Goal: Task Accomplishment & Management: Complete application form

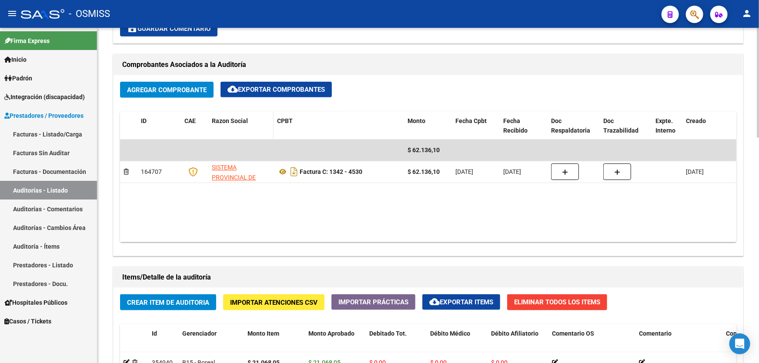
scroll to position [554, 0]
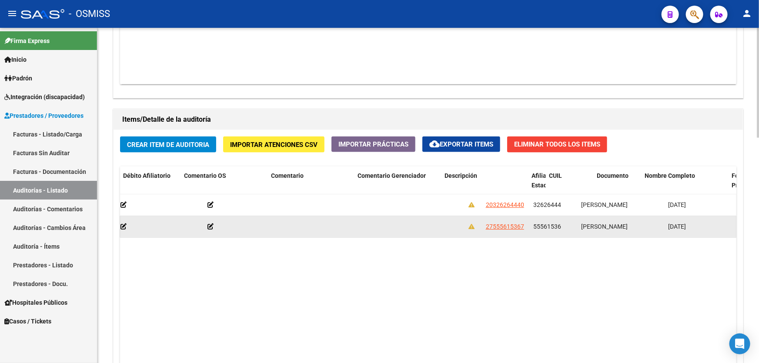
drag, startPoint x: 388, startPoint y: 234, endPoint x: 451, endPoint y: 232, distance: 63.1
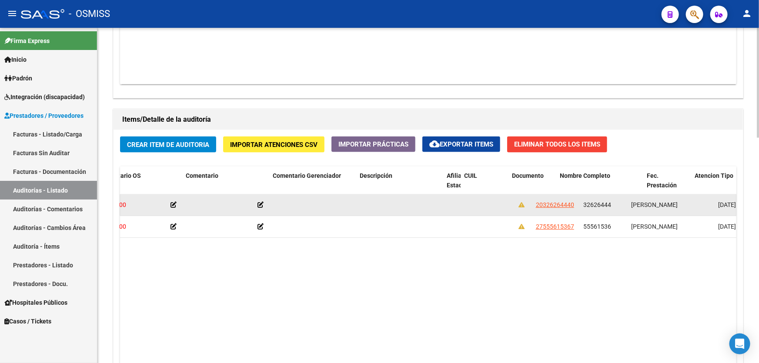
scroll to position [0, 0]
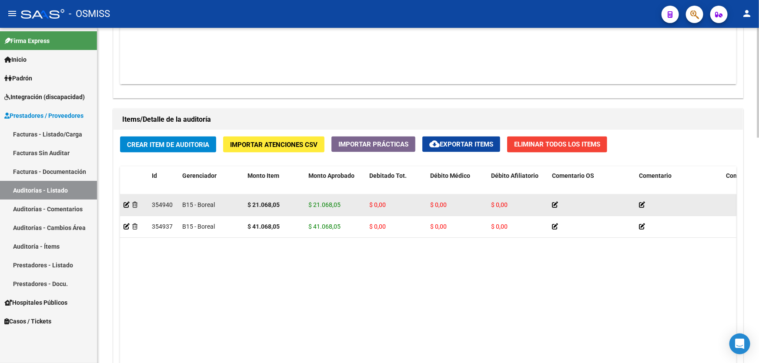
drag, startPoint x: 459, startPoint y: 230, endPoint x: 253, endPoint y: 213, distance: 206.9
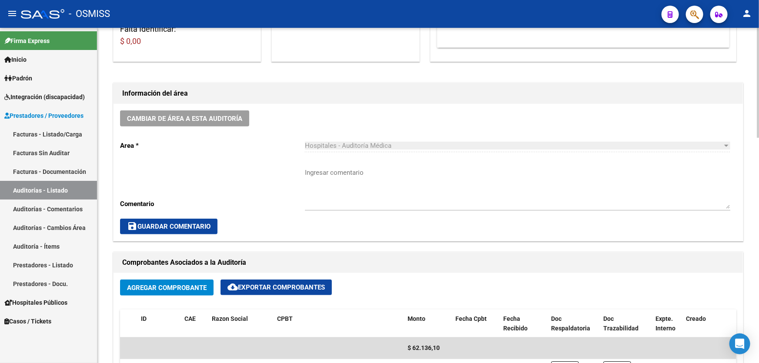
scroll to position [79, 0]
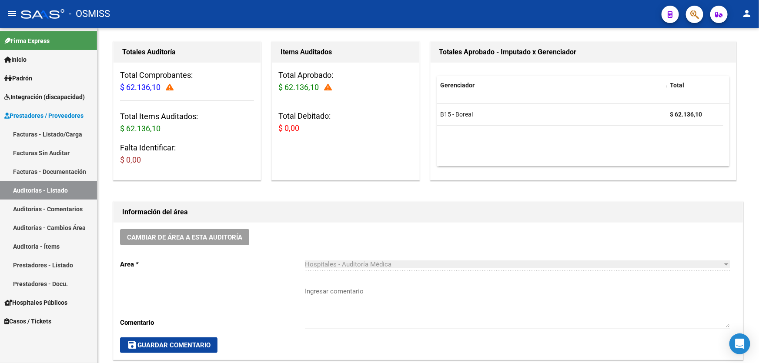
click at [43, 186] on link "Auditorías - Listado" at bounding box center [48, 190] width 97 height 19
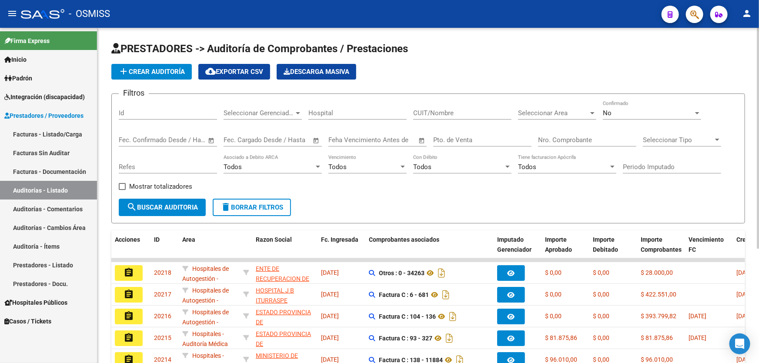
click at [174, 74] on span "add Crear Auditoría" at bounding box center [151, 72] width 67 height 8
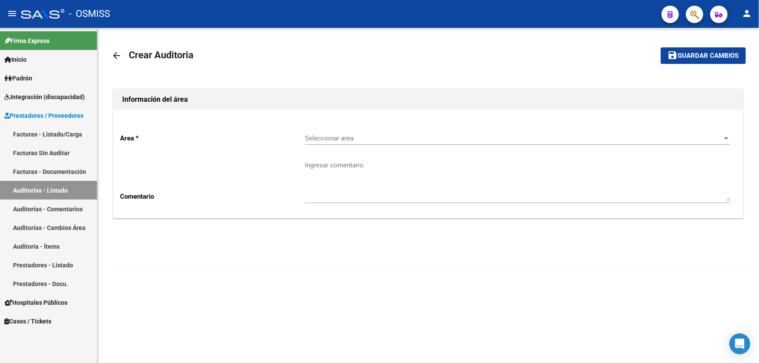
click at [406, 129] on div "Seleccionar area Seleccionar area" at bounding box center [517, 135] width 425 height 19
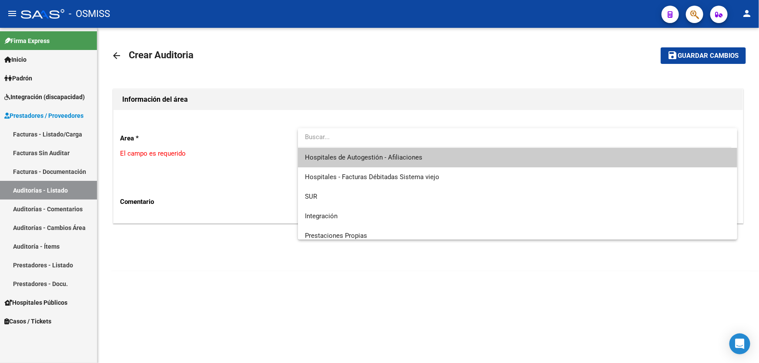
click at [420, 161] on span "Hospitales de Autogestión - Afiliaciones" at bounding box center [517, 158] width 425 height 20
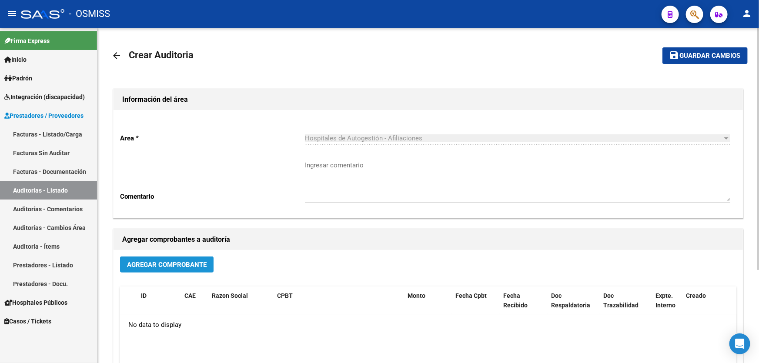
click at [184, 265] on span "Agregar Comprobante" at bounding box center [167, 265] width 80 height 8
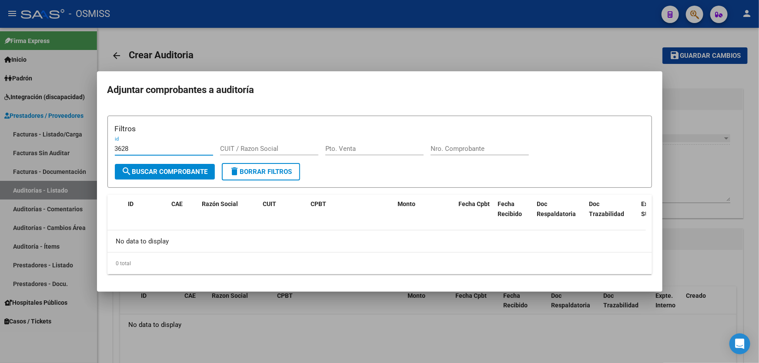
type input "3628"
click at [442, 147] on input "Nro. Comprobante" at bounding box center [480, 149] width 98 height 8
type input "3628"
click at [686, 170] on div at bounding box center [379, 181] width 759 height 363
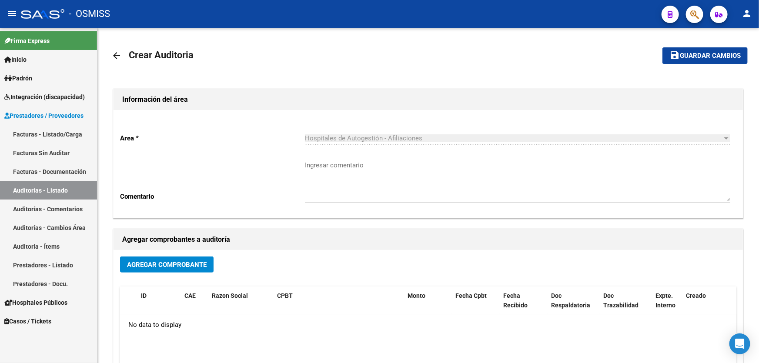
click at [36, 192] on link "Auditorías - Listado" at bounding box center [48, 190] width 97 height 19
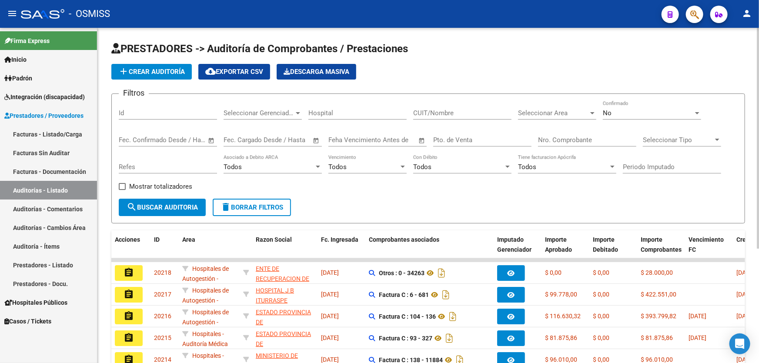
click at [590, 134] on div "Nro. Comprobante" at bounding box center [587, 137] width 98 height 19
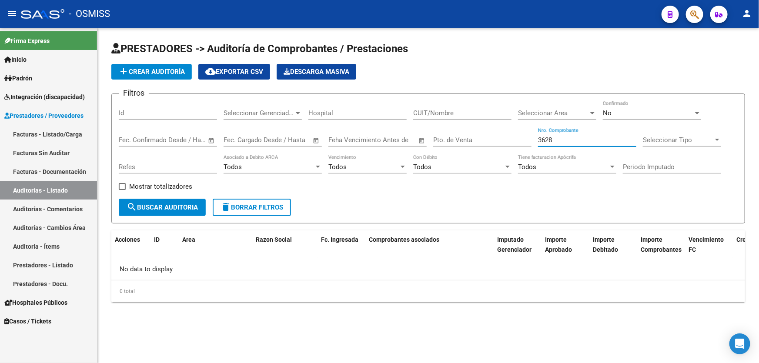
type input "3628"
drag, startPoint x: 576, startPoint y: 141, endPoint x: 476, endPoint y: 142, distance: 99.6
click at [477, 143] on div "Filtros Id Seleccionar Gerenciador Seleccionar Gerenciador Hospital CUIT/Nombre…" at bounding box center [428, 150] width 619 height 98
type input "1"
click at [507, 141] on input "Pto. de Venta" at bounding box center [482, 140] width 98 height 8
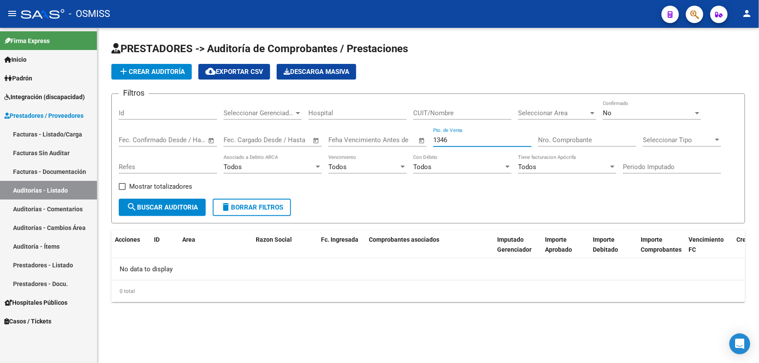
type input "1346"
click at [542, 138] on input "Nro. Comprobante" at bounding box center [587, 140] width 98 height 8
type input "3628"
click at [154, 76] on button "add Crear Auditoría" at bounding box center [151, 72] width 80 height 16
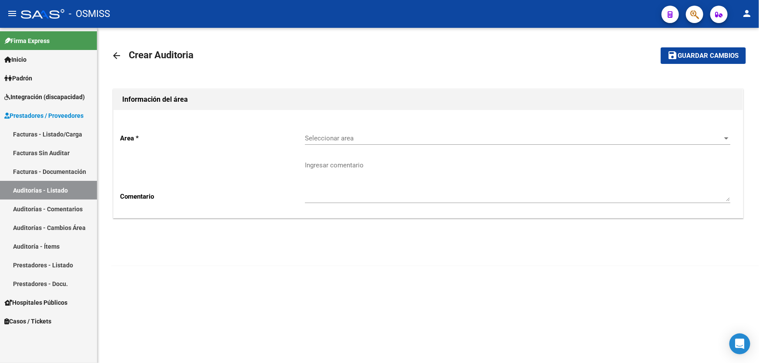
click at [455, 132] on div "Seleccionar area Seleccionar area" at bounding box center [517, 135] width 425 height 19
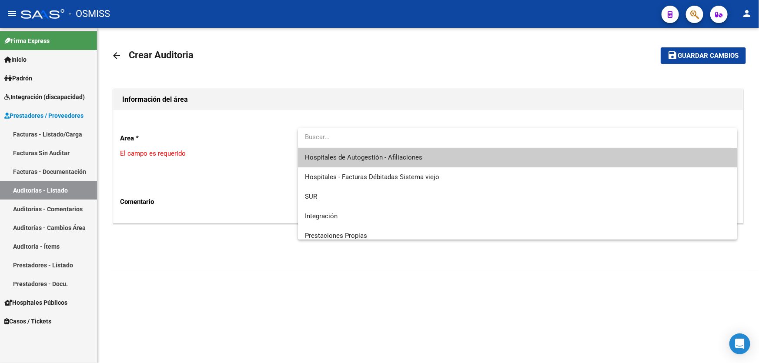
click at [445, 146] on input "dropdown search" at bounding box center [515, 137] width 434 height 20
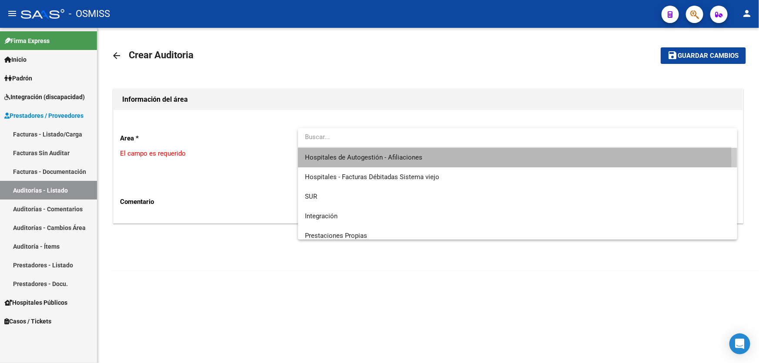
click at [430, 161] on span "Hospitales de Autogestión - Afiliaciones" at bounding box center [517, 158] width 425 height 20
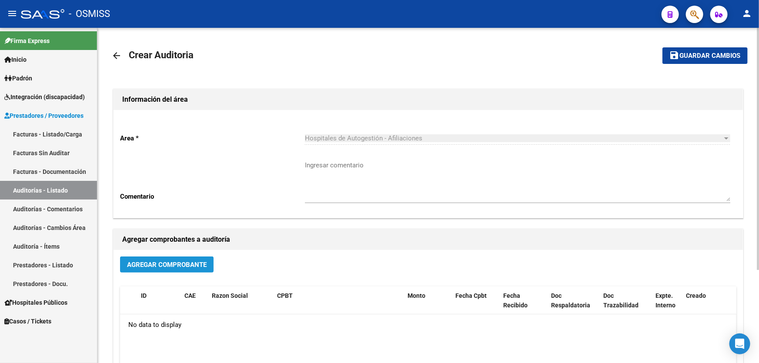
click at [146, 261] on span "Agregar Comprobante" at bounding box center [167, 265] width 80 height 8
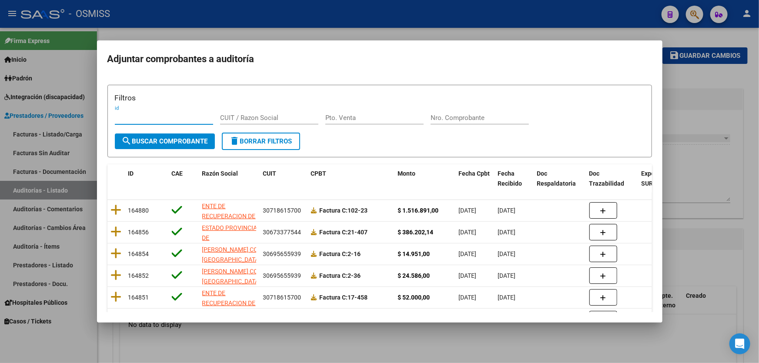
click at [477, 114] on input "Nro. Comprobante" at bounding box center [480, 118] width 98 height 8
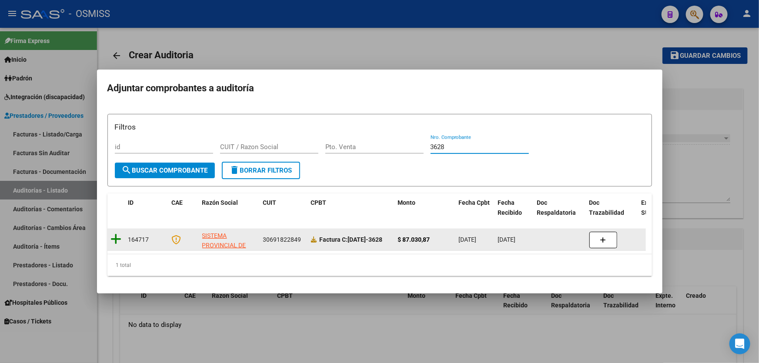
type input "3628"
click at [115, 237] on icon at bounding box center [116, 239] width 11 height 12
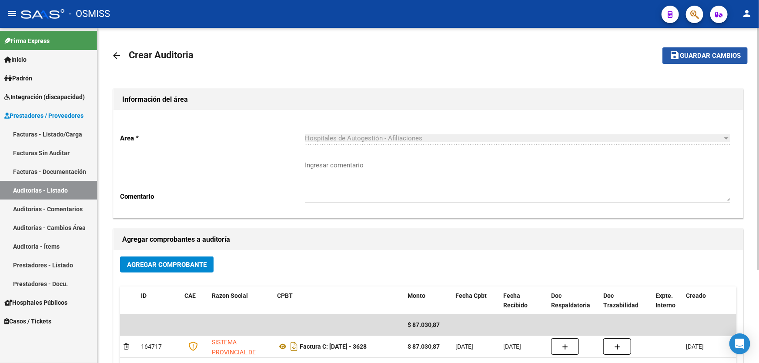
click at [696, 54] on span "Guardar cambios" at bounding box center [710, 56] width 61 height 8
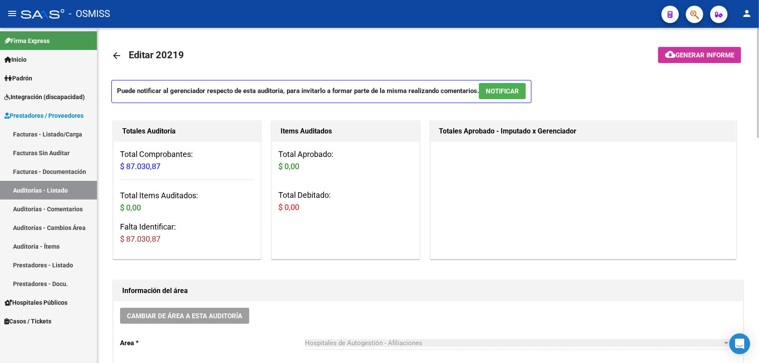
click at [353, 14] on div "- OSMISS" at bounding box center [338, 13] width 634 height 19
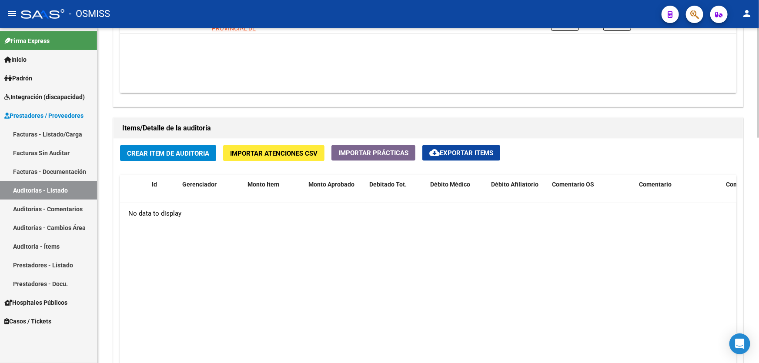
scroll to position [633, 0]
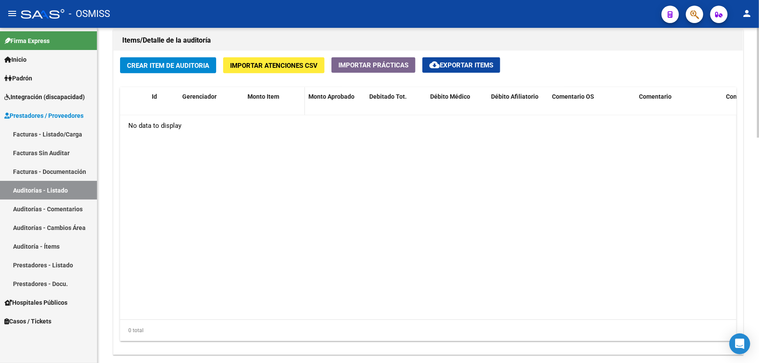
drag, startPoint x: 265, startPoint y: 161, endPoint x: 244, endPoint y: 110, distance: 55.0
click at [265, 161] on datatable-body "No data to display" at bounding box center [428, 217] width 616 height 205
click at [486, 174] on datatable-body "No data to display" at bounding box center [428, 217] width 616 height 205
click at [293, 174] on datatable-body "No data to display" at bounding box center [428, 217] width 616 height 205
click at [502, 211] on datatable-body "No data to display" at bounding box center [428, 217] width 616 height 205
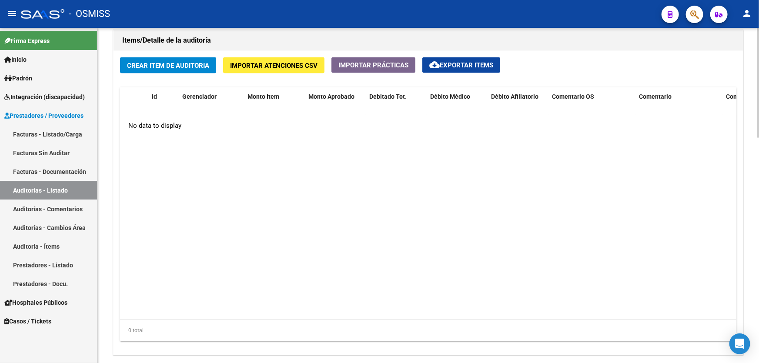
click at [161, 62] on span "Crear Item de Auditoria" at bounding box center [168, 66] width 82 height 8
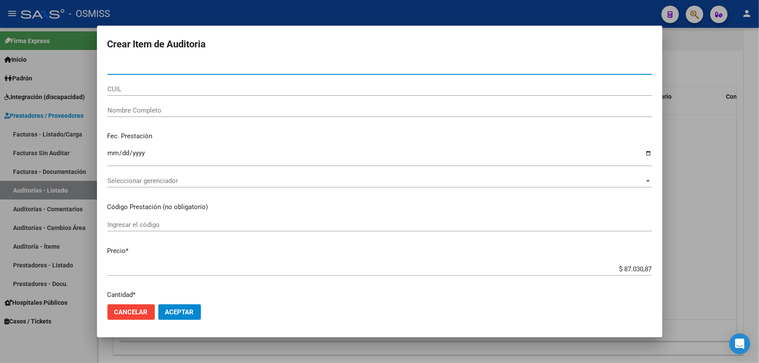
paste input "53707431"
type input "53707431"
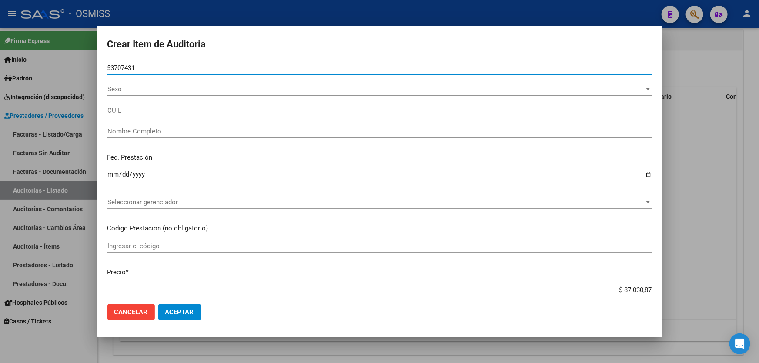
type input "20537074311"
type input "TOLEDO [PERSON_NAME]"
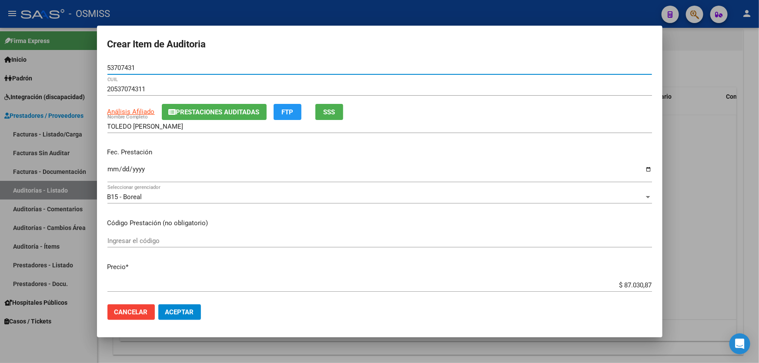
type input "53707431"
click at [113, 157] on p "Fec. Prestación" at bounding box center [379, 152] width 545 height 10
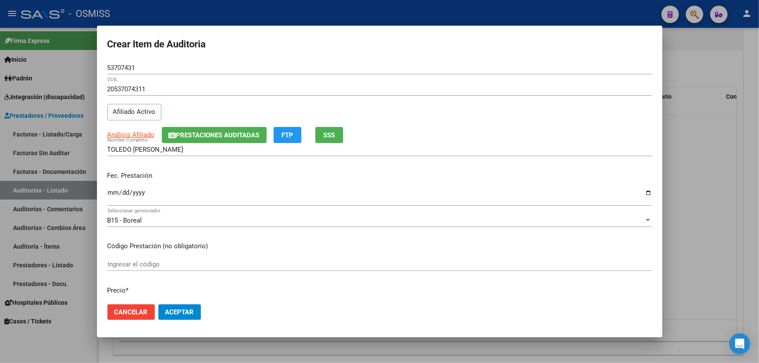
click at [107, 198] on input "Ingresar la fecha" at bounding box center [379, 196] width 545 height 14
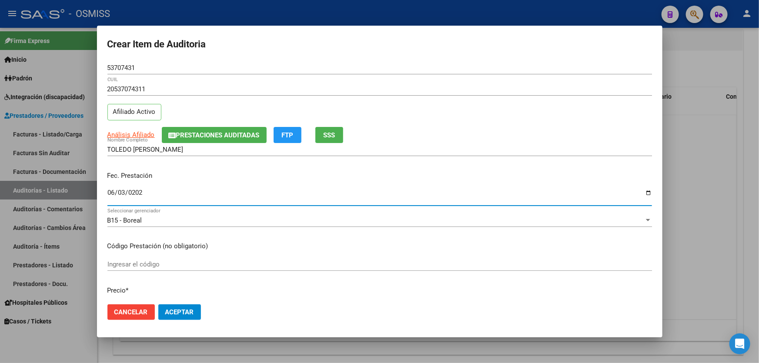
type input "[DATE]"
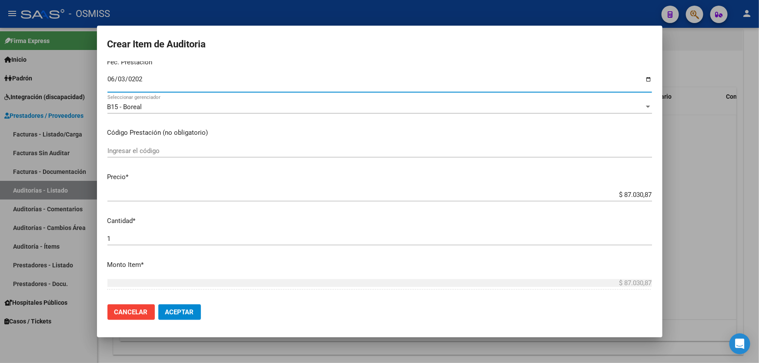
scroll to position [118, 0]
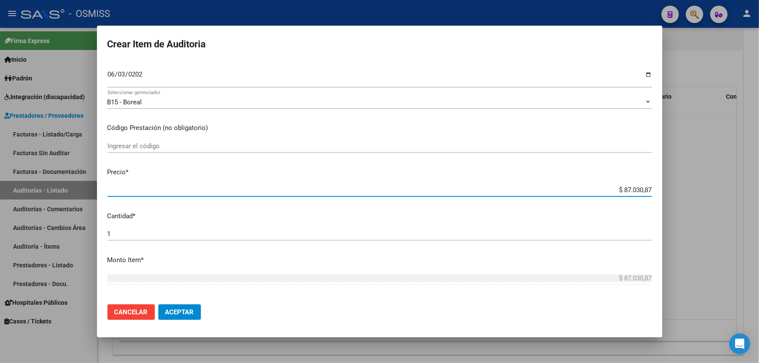
drag, startPoint x: 607, startPoint y: 191, endPoint x: 759, endPoint y: 154, distance: 156.0
click at [759, 161] on div "Crear Item de Auditoria 53707431 Nro Documento 20537074311 CUIL Afiliado Activo…" at bounding box center [379, 181] width 759 height 363
drag, startPoint x: 613, startPoint y: 189, endPoint x: 675, endPoint y: 190, distance: 62.2
click at [675, 190] on div "Crear Item de Auditoria 53707431 Nro Documento 20537074311 CUIL Afiliado Activo…" at bounding box center [379, 181] width 759 height 363
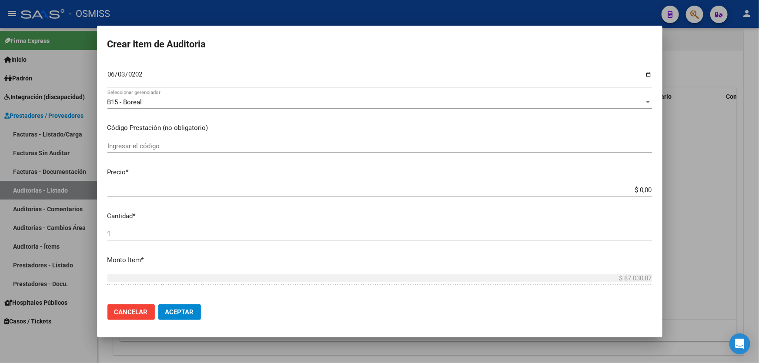
drag, startPoint x: 569, startPoint y: 170, endPoint x: 630, endPoint y: 190, distance: 63.3
click at [569, 170] on p "Precio *" at bounding box center [379, 172] width 545 height 10
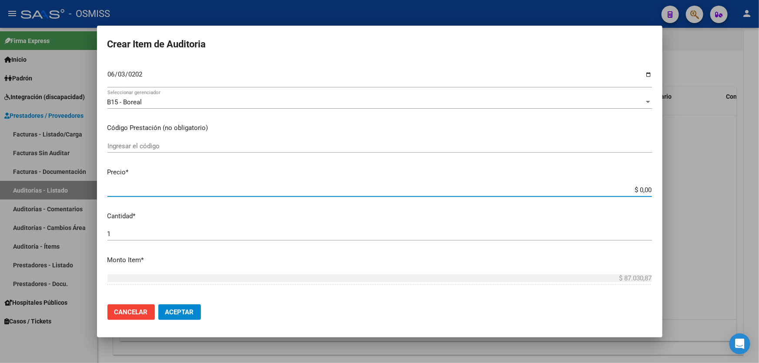
drag, startPoint x: 700, startPoint y: 183, endPoint x: 588, endPoint y: 197, distance: 112.7
click at [714, 182] on div "Crear Item de Auditoria 53707431 Nro Documento 20537074311 CUIL Afiliado Activo…" at bounding box center [379, 181] width 759 height 363
paste input "55.962,82"
type input "$ 55.962,82"
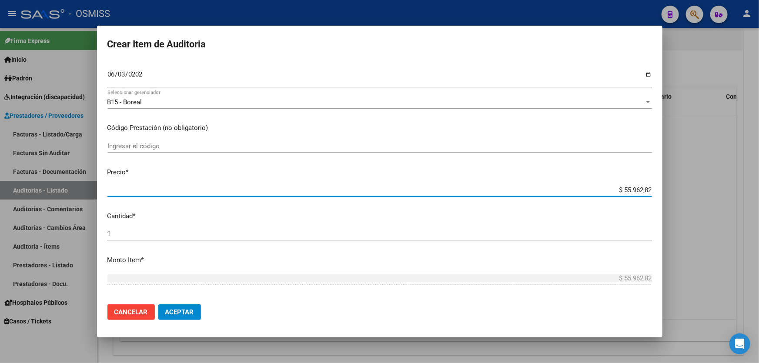
type input "$ 55.962,82"
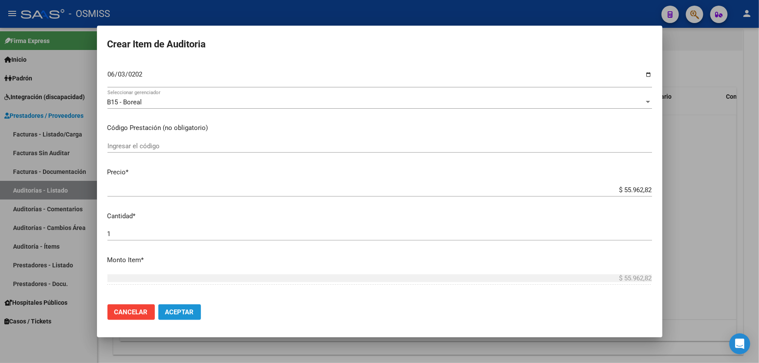
click at [193, 317] on button "Aceptar" at bounding box center [179, 313] width 43 height 16
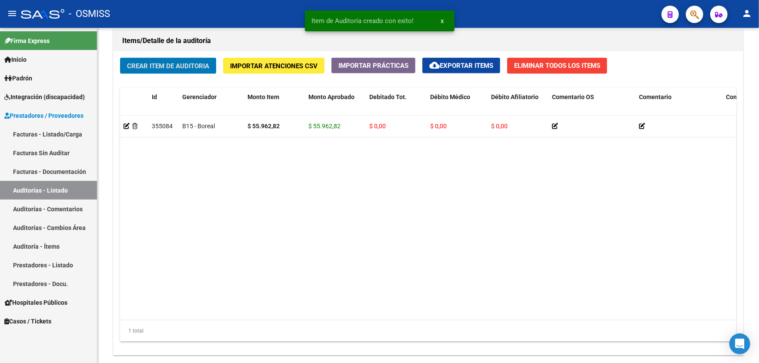
scroll to position [633, 0]
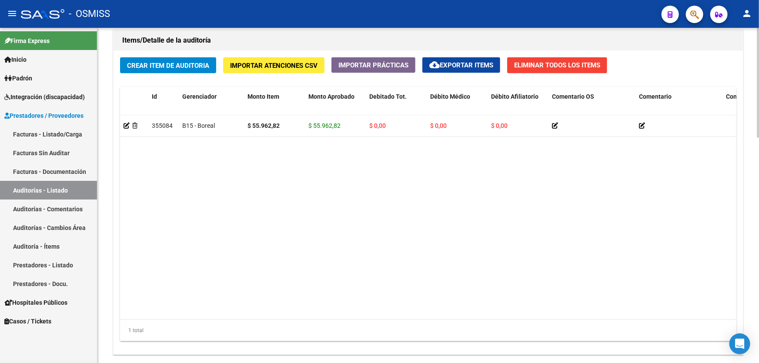
click at [441, 181] on datatable-body "355084 B15 - Boreal $ 55.962,82 $ 55.962,82 $ 0,00 $ 0,00 $ 0,00 20537074311 53…" at bounding box center [428, 217] width 616 height 205
click at [180, 64] on span "Crear Item de Auditoria" at bounding box center [168, 66] width 82 height 8
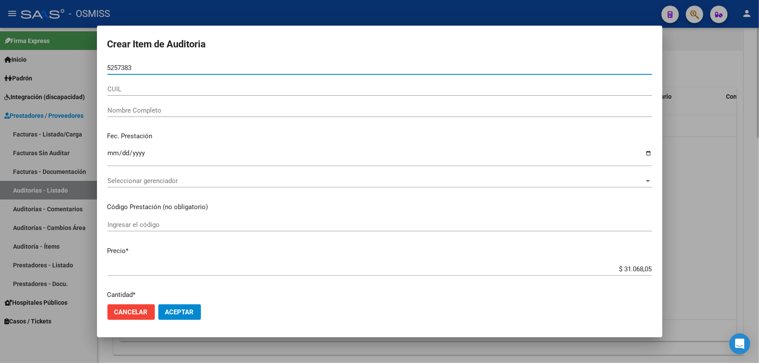
type input "52573834"
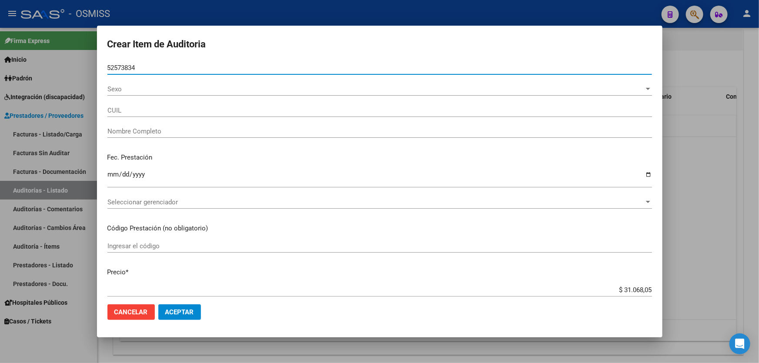
type input "27525738340"
type input "TOLEDO [PERSON_NAME]"
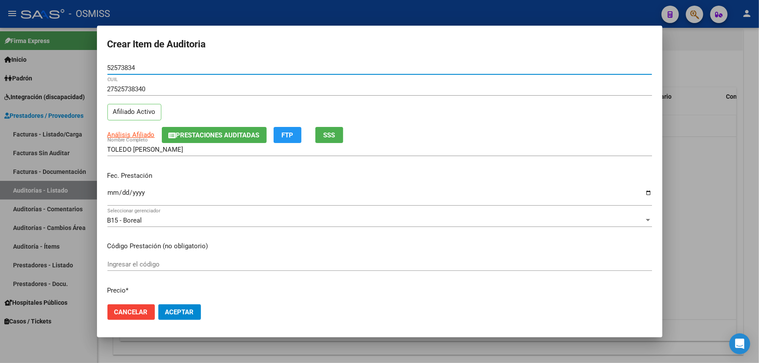
type input "52573834"
click at [112, 195] on input "Ingresar la fecha" at bounding box center [379, 196] width 545 height 14
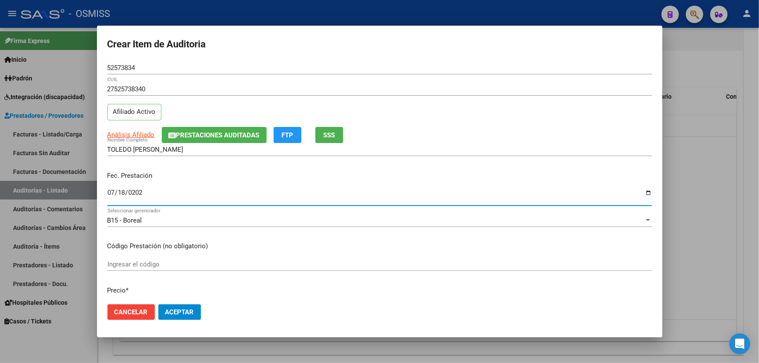
type input "[DATE]"
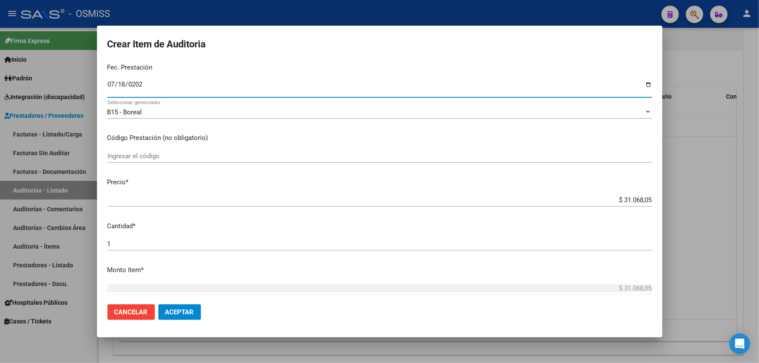
scroll to position [118, 0]
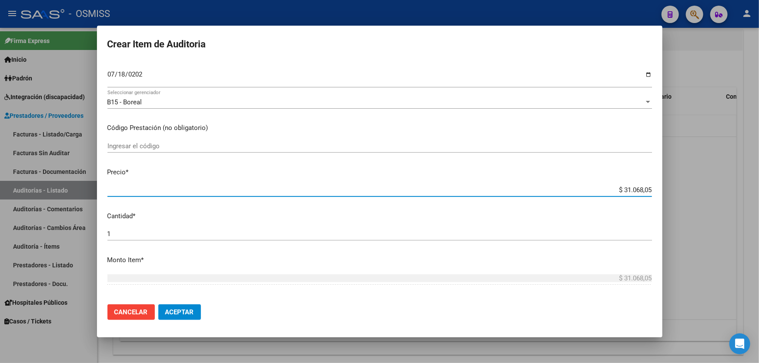
drag, startPoint x: 594, startPoint y: 189, endPoint x: 759, endPoint y: 148, distance: 169.9
click at [759, 169] on div "Crear Item de Auditoria 52573834 Nro Documento 27525738340 CUIL Afiliado Activo…" at bounding box center [379, 181] width 759 height 363
type input "$ 0,02"
type input "$ 0,21"
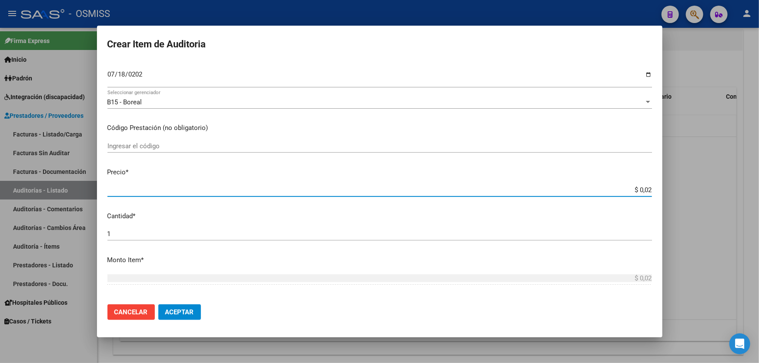
type input "$ 0,21"
type input "$ 2,10"
type input "$ 21,06"
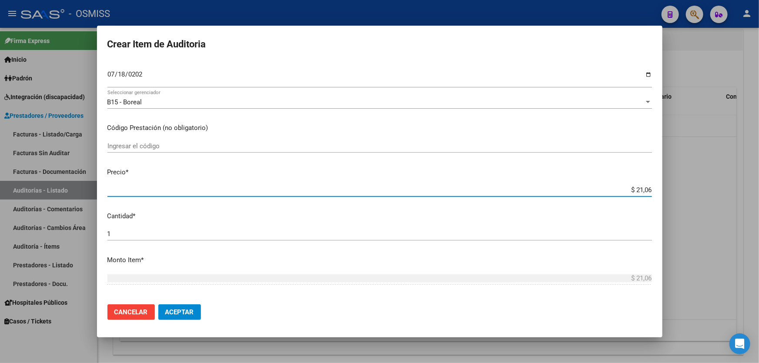
type input "$ 210,68"
type input "$ 2.106,80"
type input "$ 21.068,05"
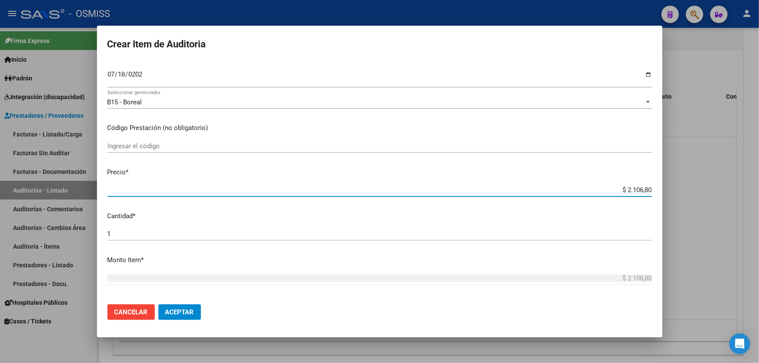
type input "$ 21.068,05"
click at [171, 316] on button "Aceptar" at bounding box center [179, 313] width 43 height 16
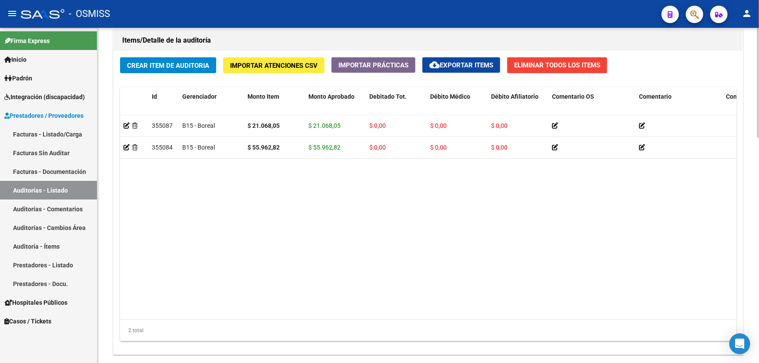
drag, startPoint x: 488, startPoint y: 228, endPoint x: 401, endPoint y: 105, distance: 150.4
click at [489, 226] on datatable-body "355087 B15 - Boreal $ 21.068,05 $ 21.068,05 $ 0,00 $ 0,00 $ 0,00 27525738340 52…" at bounding box center [428, 217] width 616 height 205
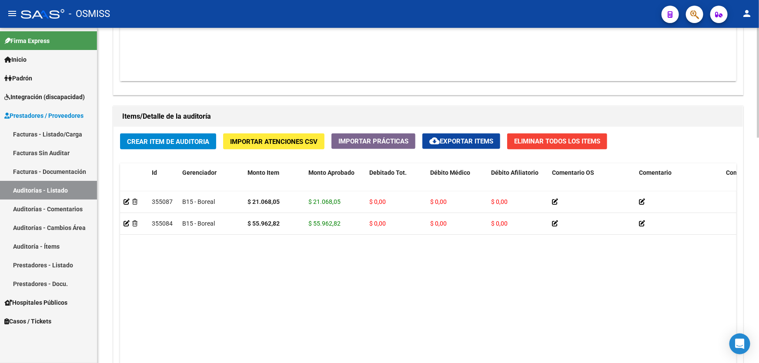
scroll to position [554, 0]
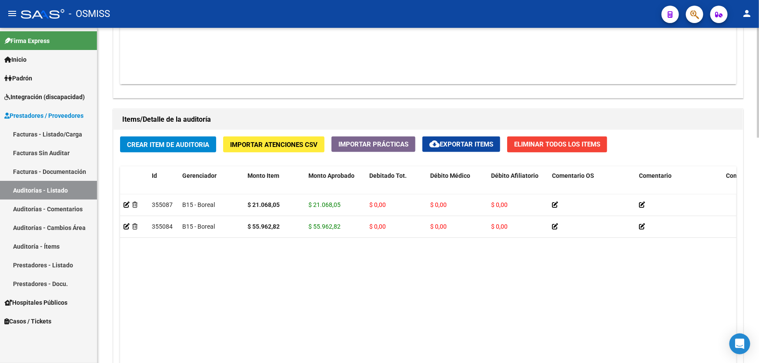
click at [445, 309] on datatable-body "355087 B15 - Boreal $ 21.068,05 $ 21.068,05 $ 0,00 $ 0,00 $ 0,00 27525738340 52…" at bounding box center [428, 296] width 616 height 205
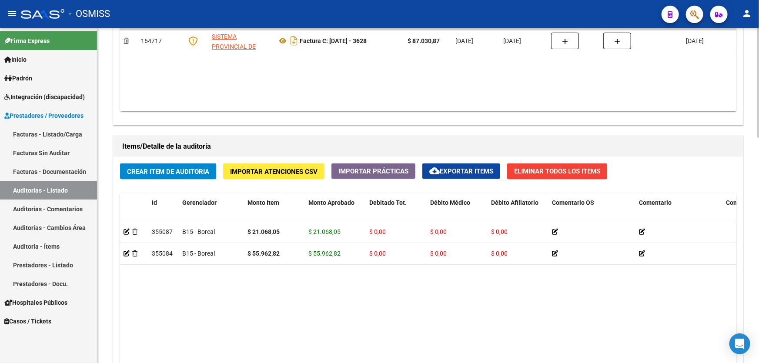
scroll to position [514, 0]
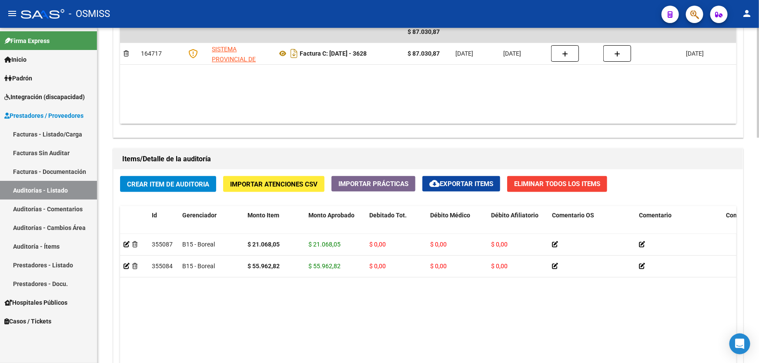
click at [201, 187] on button "Crear Item de Auditoria" at bounding box center [168, 184] width 96 height 16
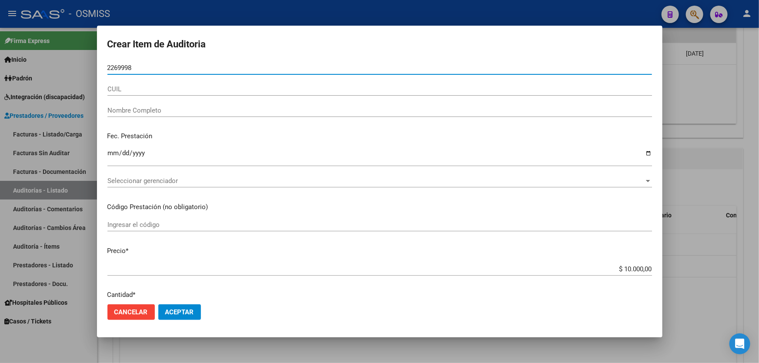
type input "22699983"
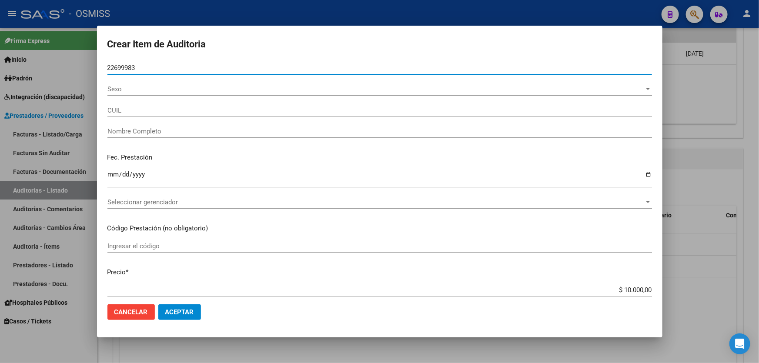
type input "27226999839"
type input "UNCOS [PERSON_NAME]"
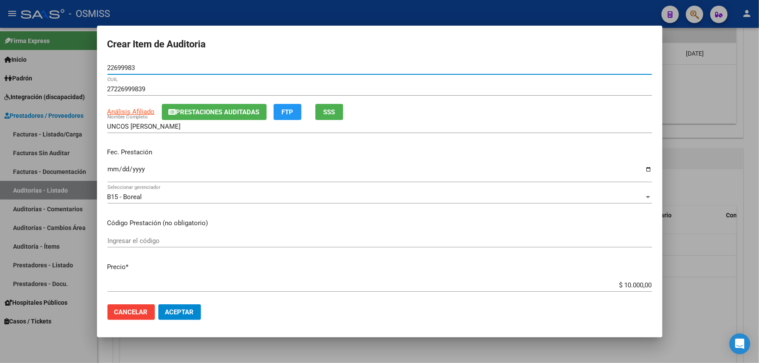
type input "22699983"
click at [113, 170] on input "Ingresar la fecha" at bounding box center [379, 173] width 545 height 14
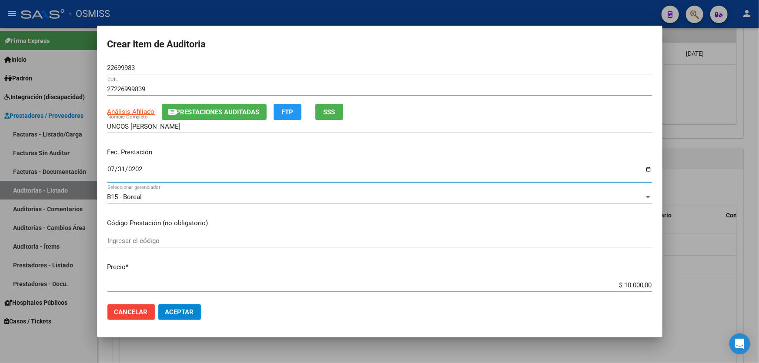
type input "[DATE]"
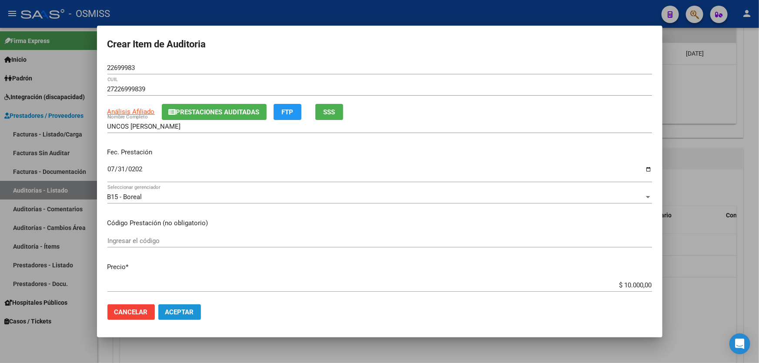
click at [185, 315] on span "Aceptar" at bounding box center [179, 312] width 29 height 8
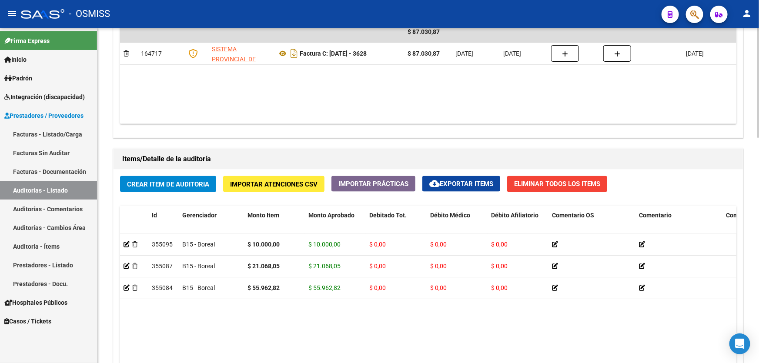
click at [437, 318] on datatable-body "355095 B15 - Boreal $ 10.000,00 $ 10.000,00 $ 0,00 $ 0,00 $ 0,00 27226999839 22…" at bounding box center [428, 336] width 616 height 205
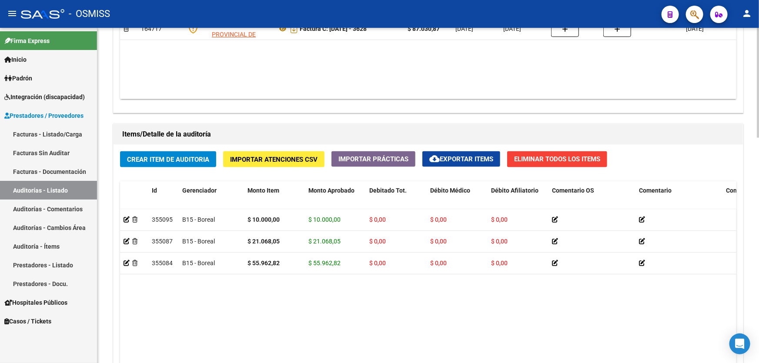
scroll to position [593, 0]
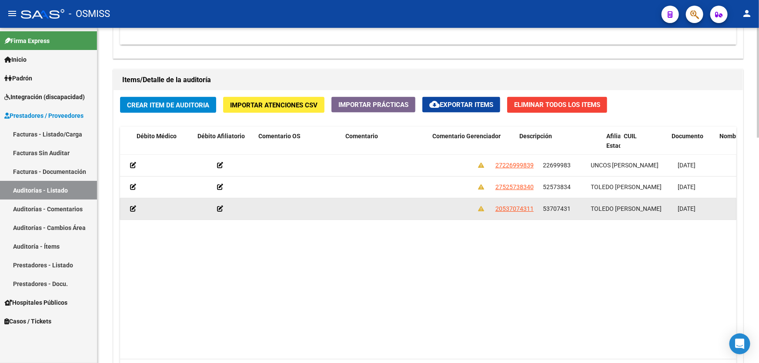
drag, startPoint x: 530, startPoint y: 208, endPoint x: 588, endPoint y: 208, distance: 58.3
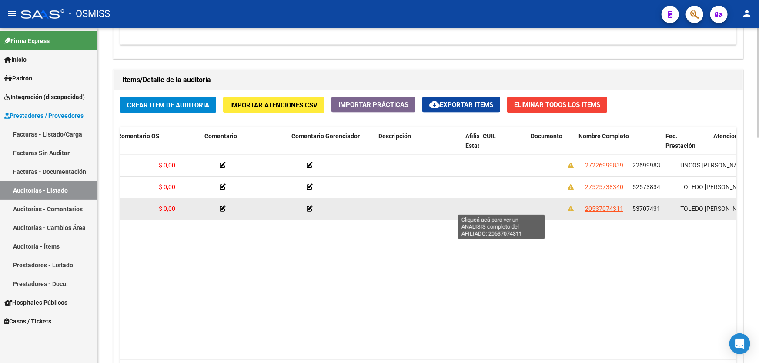
scroll to position [0, 0]
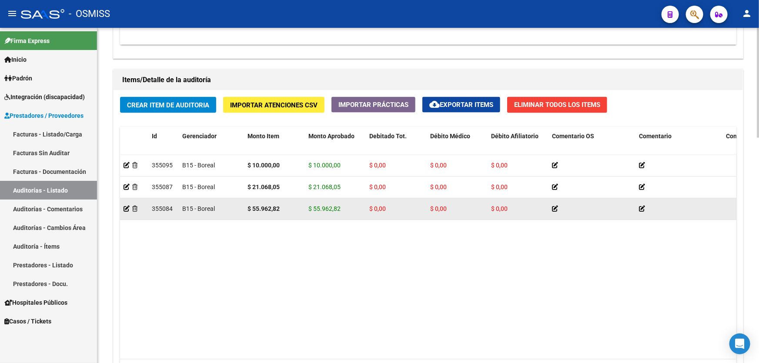
drag, startPoint x: 499, startPoint y: 205, endPoint x: 336, endPoint y: 204, distance: 163.1
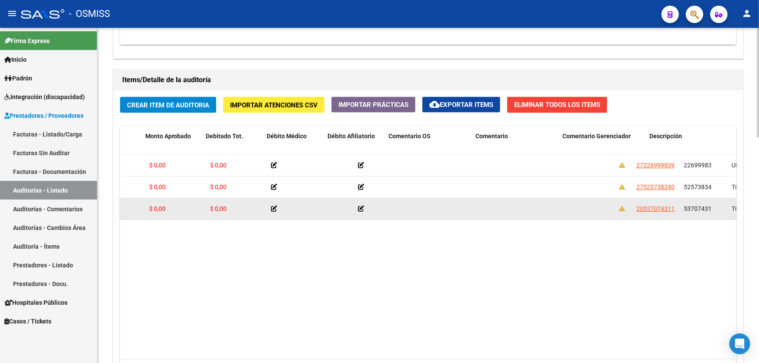
drag, startPoint x: 496, startPoint y: 204, endPoint x: 552, endPoint y: 205, distance: 56.6
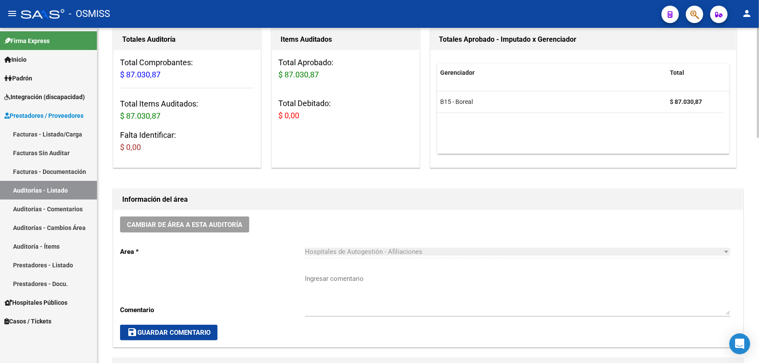
scroll to position [79, 0]
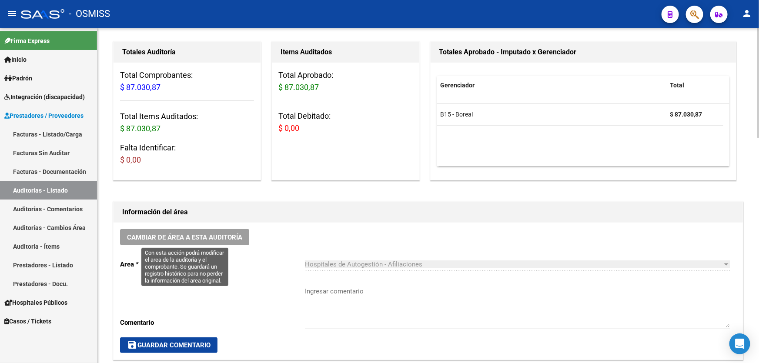
click at [206, 235] on span "Cambiar de área a esta auditoría" at bounding box center [184, 238] width 115 height 8
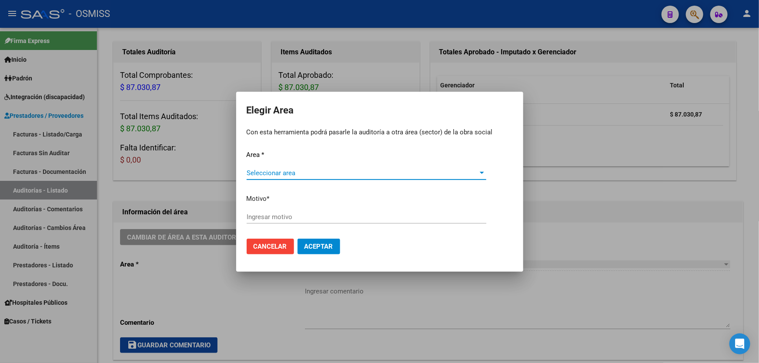
click at [312, 171] on span "Seleccionar area" at bounding box center [363, 173] width 232 height 8
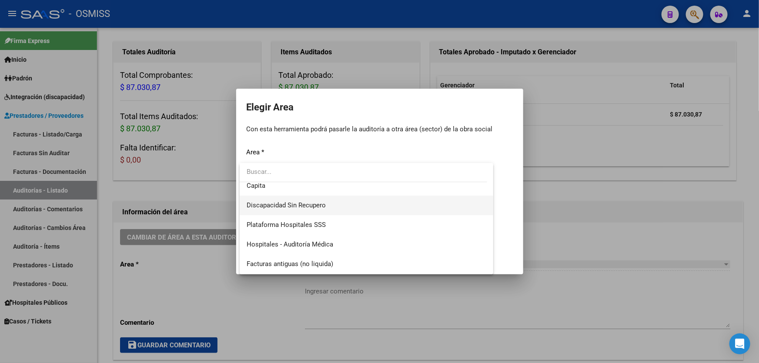
scroll to position [118, 0]
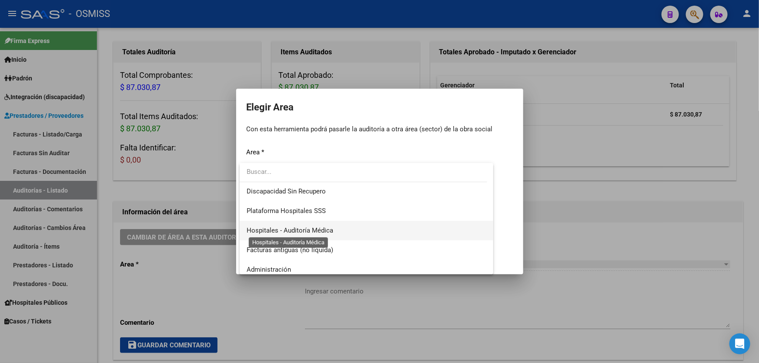
click at [316, 233] on span "Hospitales - Auditoría Médica" at bounding box center [290, 231] width 87 height 8
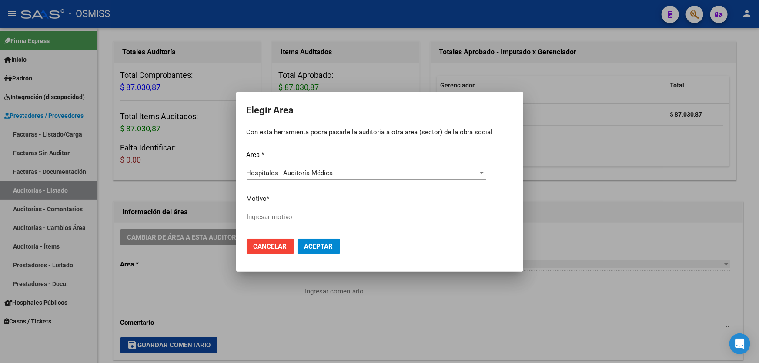
click at [315, 221] on div "Ingresar motivo" at bounding box center [367, 217] width 240 height 13
type input "a"
type input "AUDITADO"
click at [326, 249] on span "Aceptar" at bounding box center [319, 247] width 29 height 8
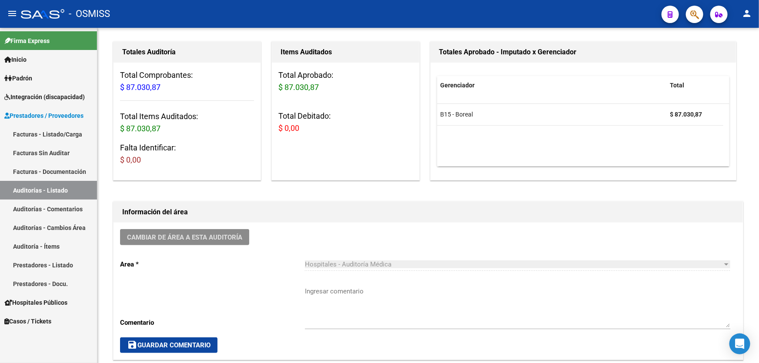
click at [47, 187] on link "Auditorías - Listado" at bounding box center [48, 190] width 97 height 19
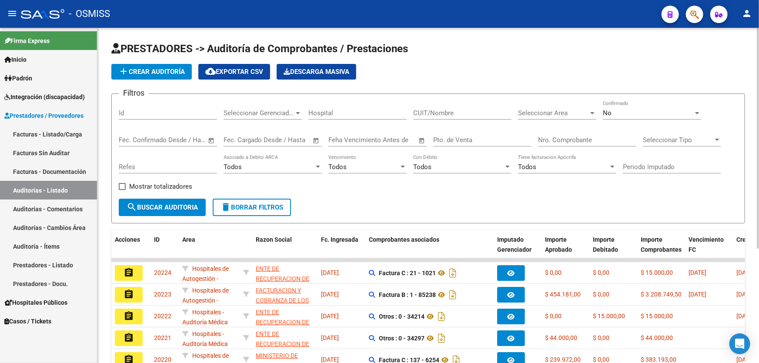
click at [135, 65] on button "add Crear Auditoría" at bounding box center [151, 72] width 80 height 16
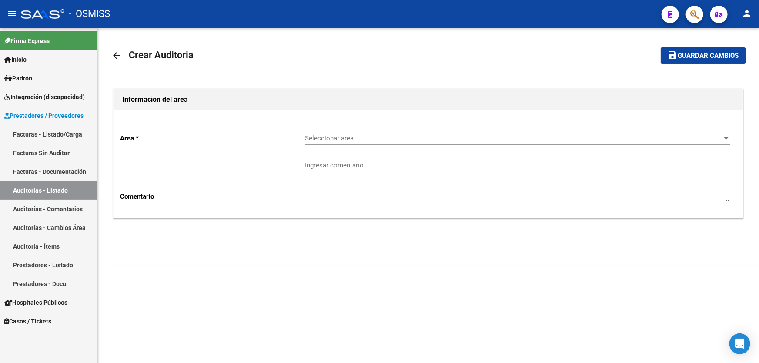
click at [316, 134] on span "Seleccionar area" at bounding box center [514, 138] width 418 height 8
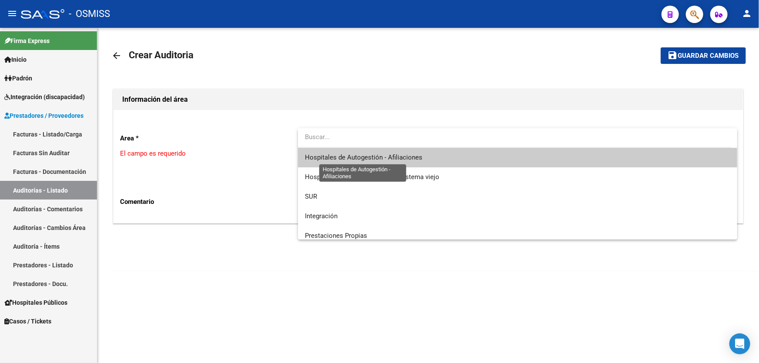
click at [378, 157] on span "Hospitales de Autogestión - Afiliaciones" at bounding box center [363, 158] width 117 height 8
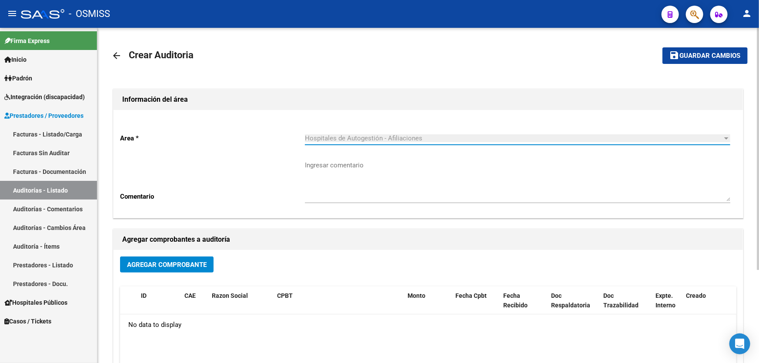
click at [205, 271] on button "Agregar Comprobante" at bounding box center [167, 265] width 94 height 16
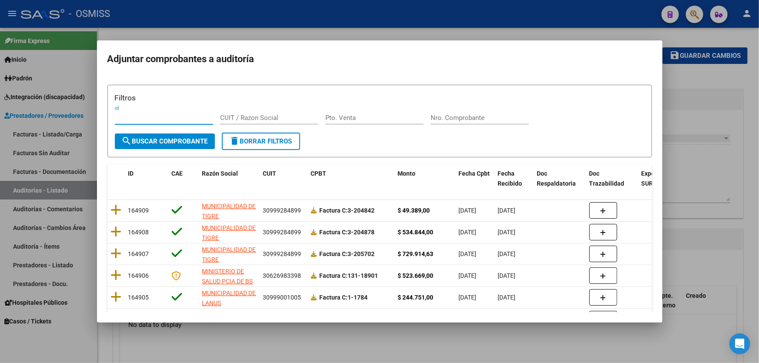
click at [484, 115] on input "Nro. Comprobante" at bounding box center [480, 118] width 98 height 8
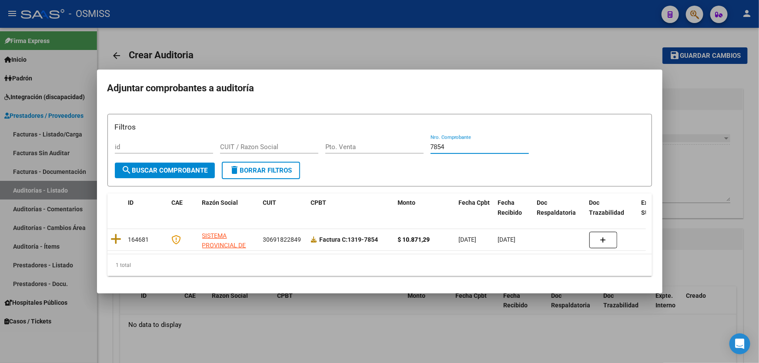
type input "7854"
click at [326, 121] on h3 "Filtros" at bounding box center [380, 126] width 530 height 11
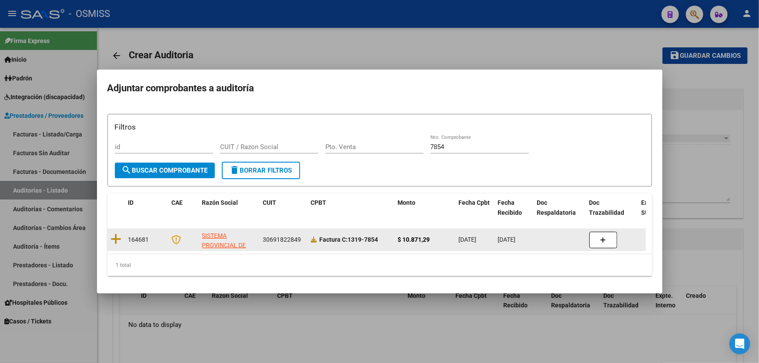
click at [129, 240] on span "164681" at bounding box center [138, 239] width 21 height 7
click at [125, 239] on datatable-body-cell "164681" at bounding box center [147, 239] width 44 height 21
click at [121, 237] on datatable-body-cell at bounding box center [115, 239] width 17 height 21
click at [117, 234] on icon at bounding box center [116, 239] width 11 height 12
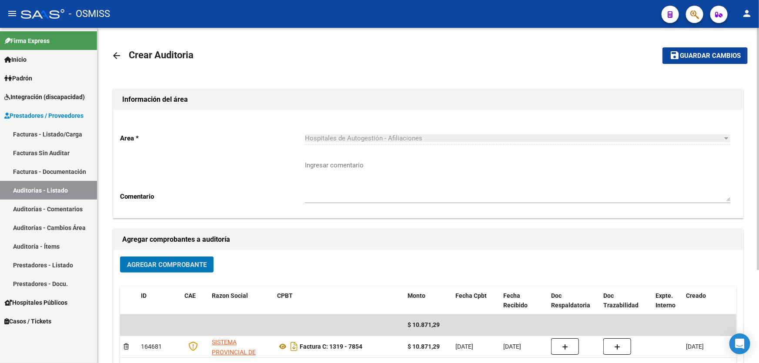
click at [696, 59] on span "Guardar cambios" at bounding box center [710, 56] width 61 height 8
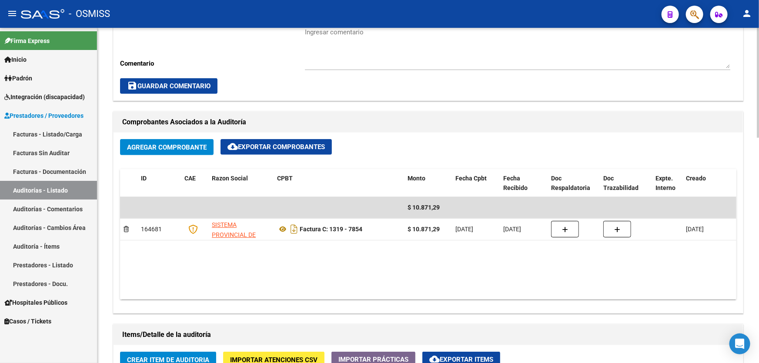
scroll to position [514, 0]
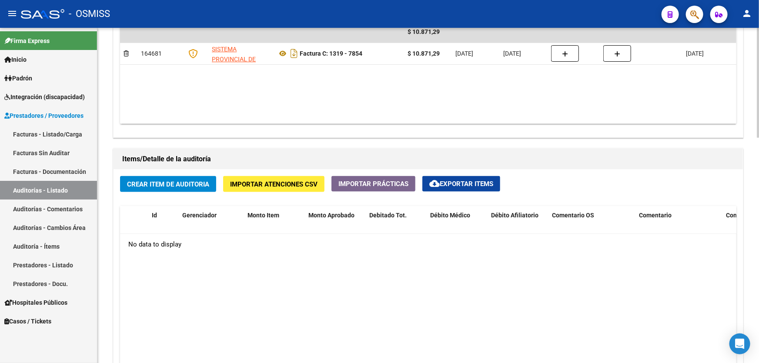
click at [192, 181] on span "Crear Item de Auditoria" at bounding box center [168, 185] width 82 height 8
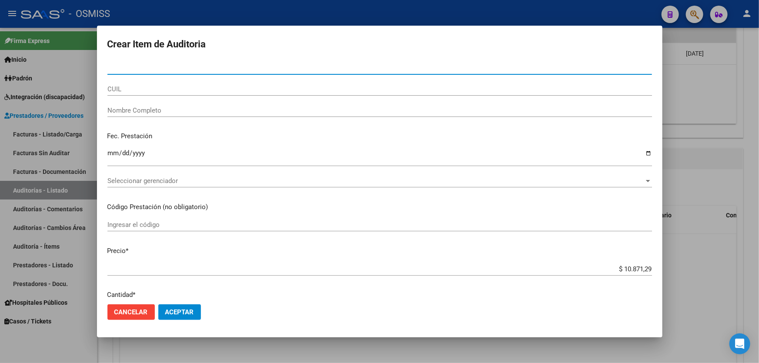
paste input "56739372"
type input "56739372"
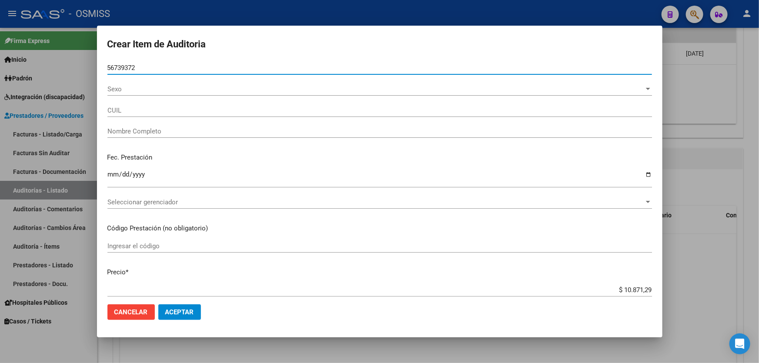
type input "27567393726"
type input "[PERSON_NAME]"
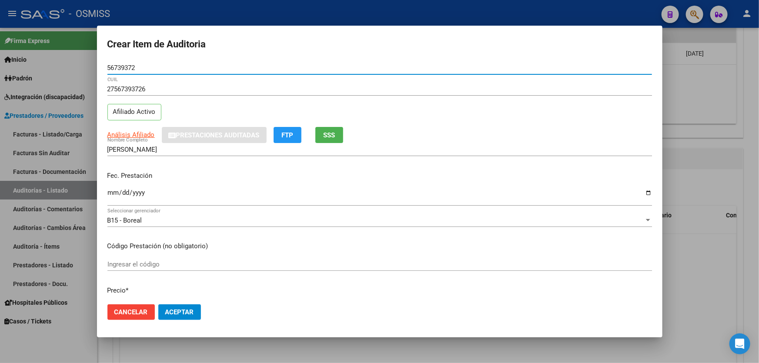
type input "56739372"
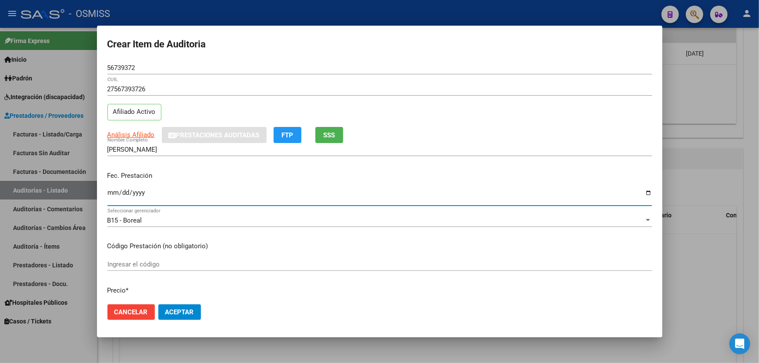
click at [113, 191] on input "Ingresar la fecha" at bounding box center [379, 196] width 545 height 14
type input "[DATE]"
click at [158, 305] on button "Aceptar" at bounding box center [179, 313] width 43 height 16
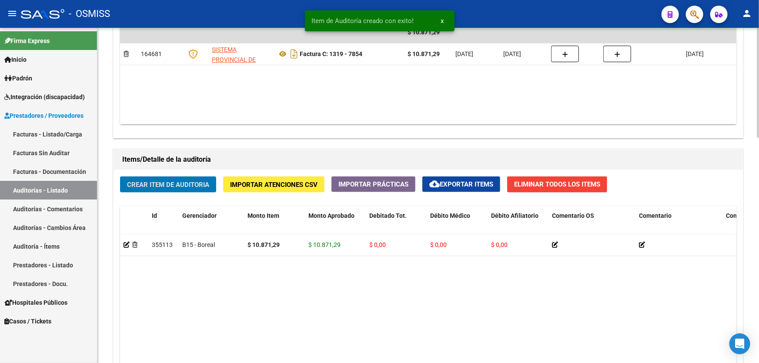
scroll to position [514, 0]
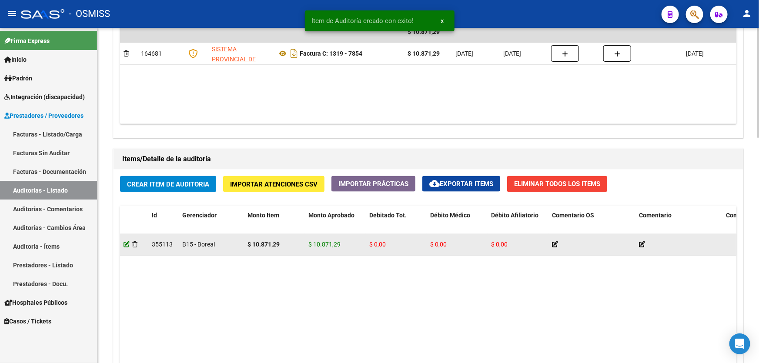
click at [126, 245] on icon at bounding box center [127, 244] width 6 height 6
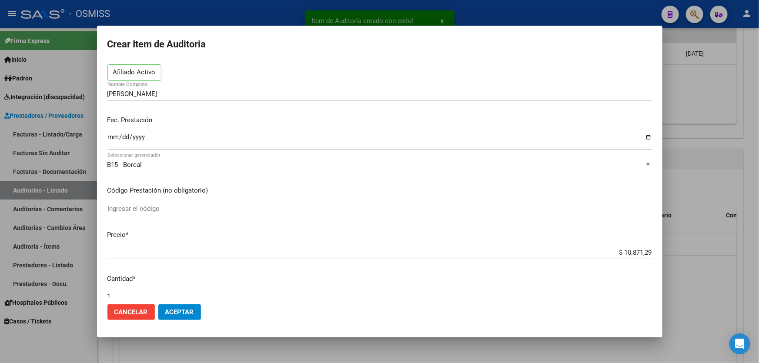
scroll to position [118, 0]
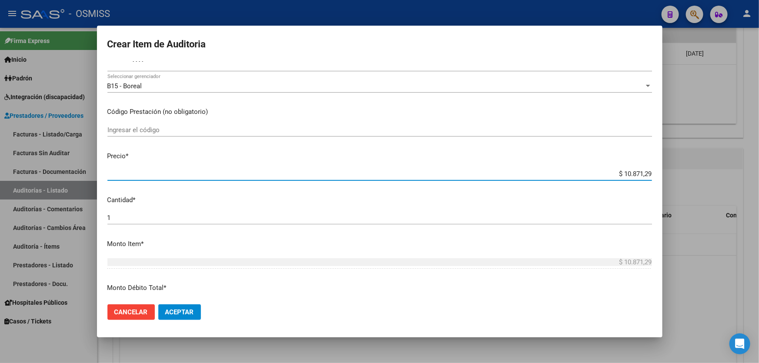
drag, startPoint x: 576, startPoint y: 176, endPoint x: 753, endPoint y: 155, distance: 178.7
click at [740, 160] on div "Crear Item de Auditoria 56739372 Nro Documento 27567393726 CUIL Afiliado Activo…" at bounding box center [379, 181] width 759 height 363
type input "$ 0,02"
type input "$ 0,24"
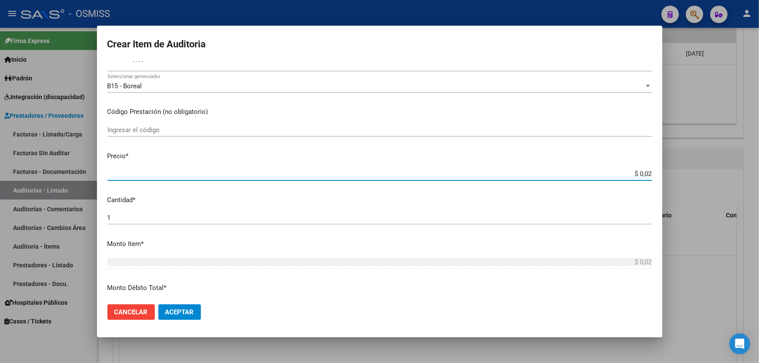
type input "$ 0,24"
type input "$ 2,46"
type input "$ 24,60"
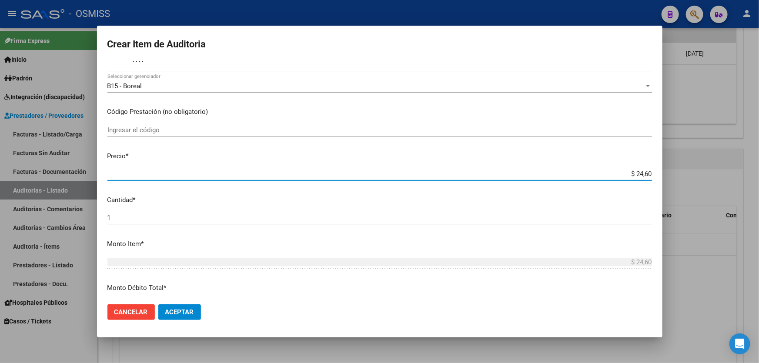
type input "$ 246,00"
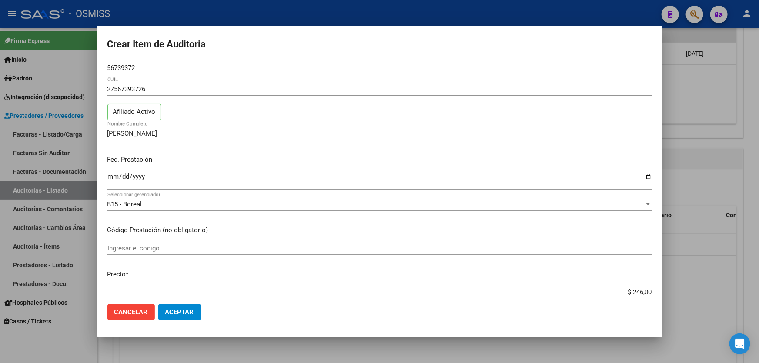
click at [193, 315] on span "Aceptar" at bounding box center [179, 312] width 29 height 8
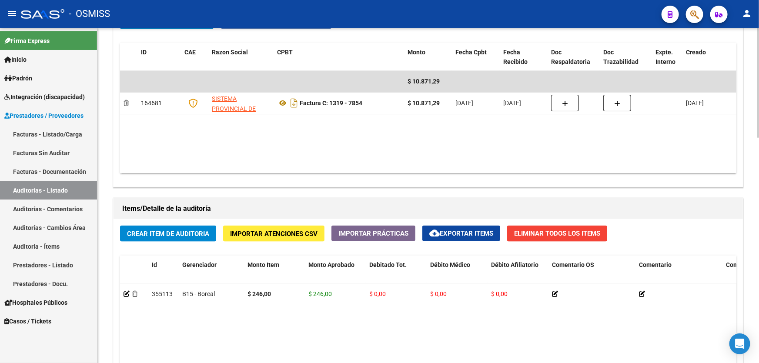
scroll to position [593, 0]
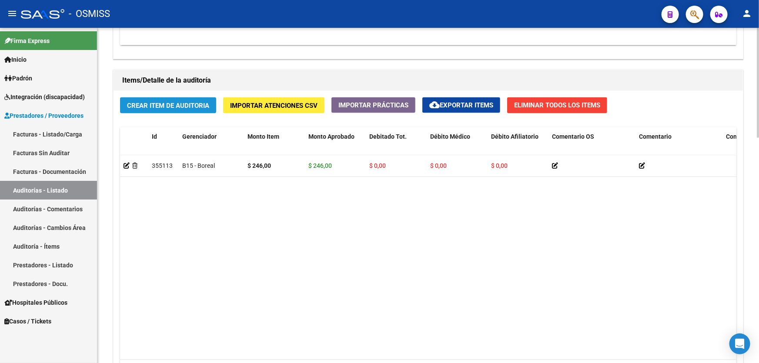
click at [179, 106] on span "Crear Item de Auditoria" at bounding box center [168, 106] width 82 height 8
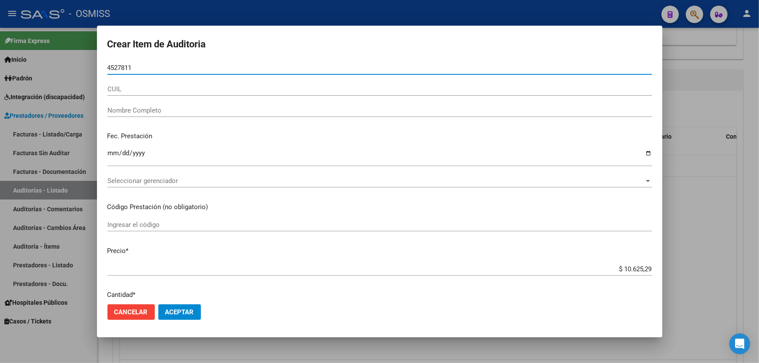
type input "45278115"
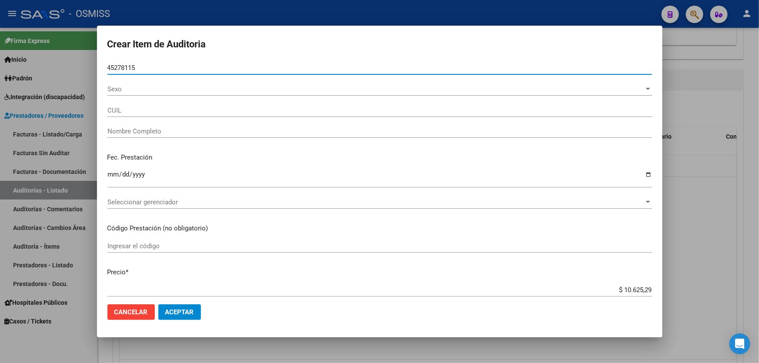
type input "27452781153"
type input "[PERSON_NAME][DATE]"
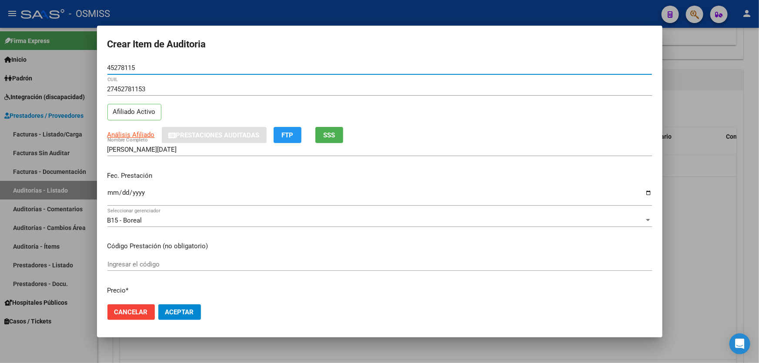
type input "45278115"
click at [114, 195] on input "Ingresar la fecha" at bounding box center [379, 196] width 545 height 14
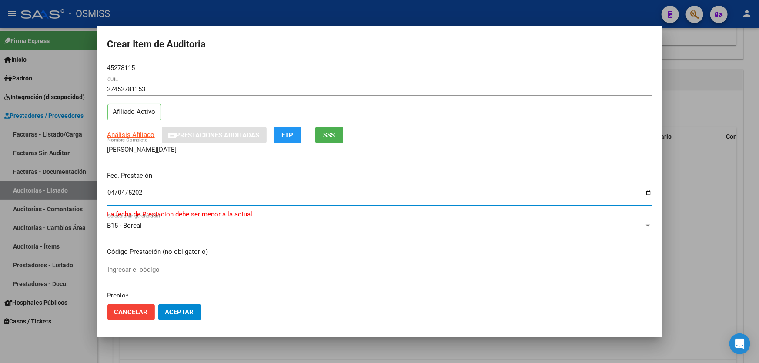
type input "[DATE]"
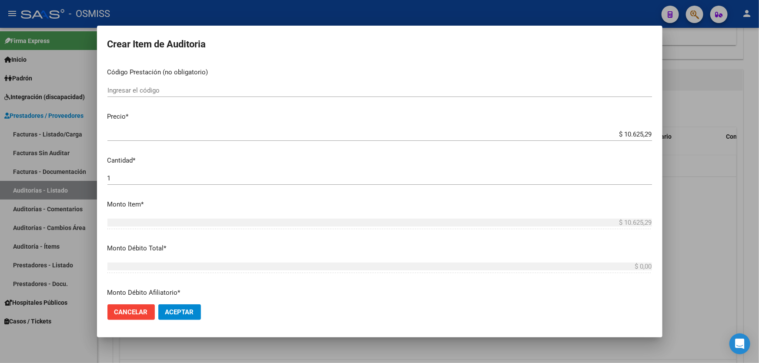
scroll to position [277, 0]
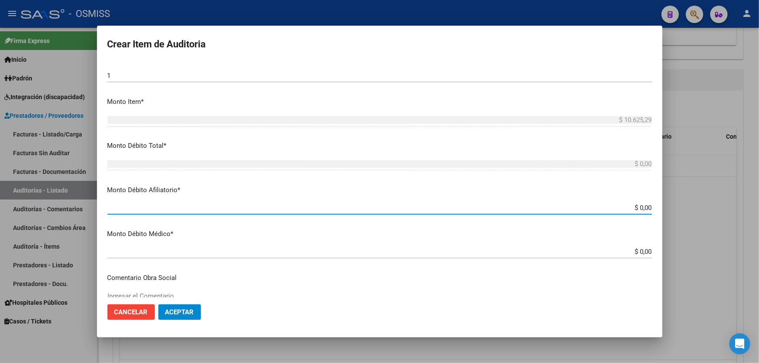
drag, startPoint x: 577, startPoint y: 206, endPoint x: 759, endPoint y: 191, distance: 182.0
click at [759, 195] on div "Crear Item de Auditoria 45278115 Nro Documento 27452781153 CUIL Afiliado Activo…" at bounding box center [379, 181] width 759 height 363
type input "$ 0,01"
type input "$ 0,10"
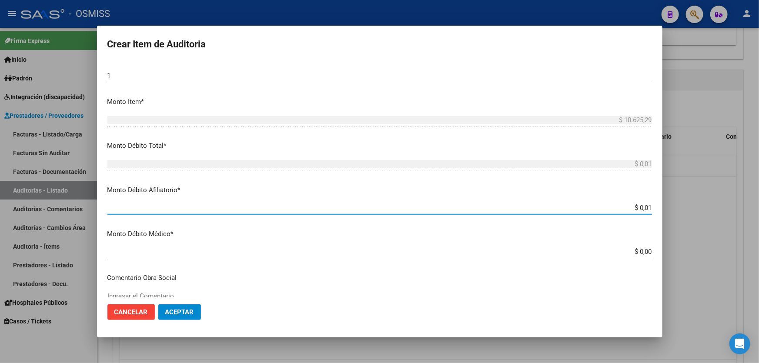
type input "$ 0,10"
type input "$ 1,06"
type input "$ 10,62"
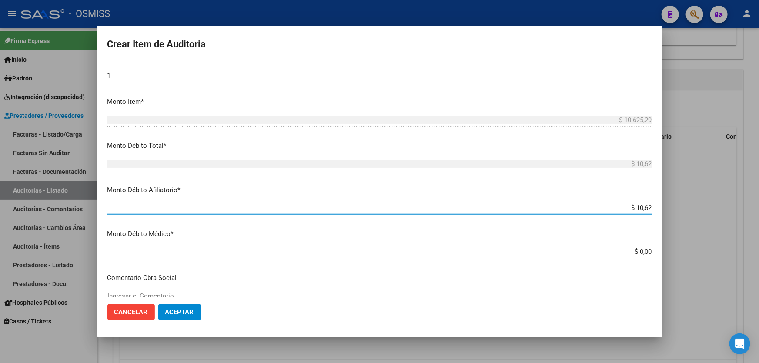
type input "$ 106,25"
type input "$ 1.062,52"
type input "$ 10.625,29"
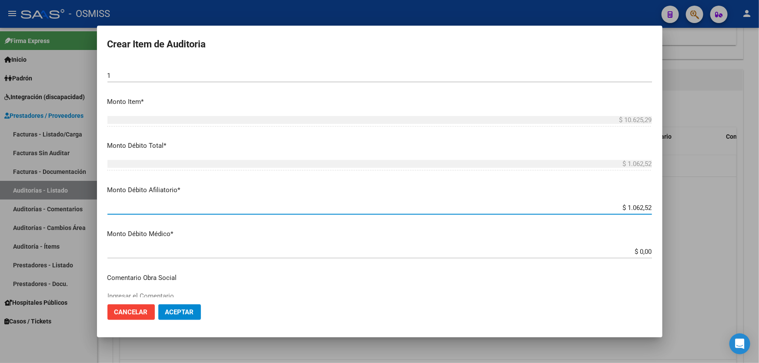
type input "$ 10.625,29"
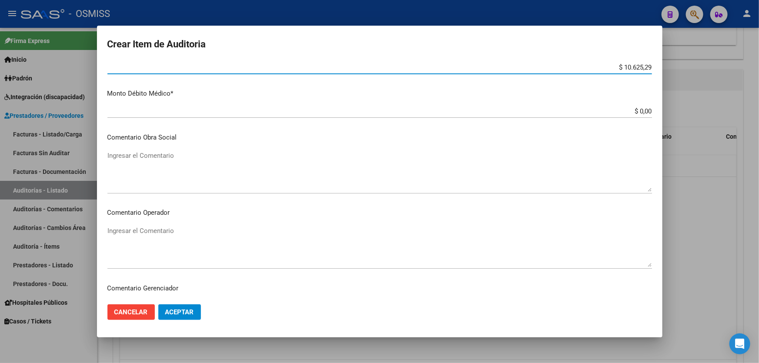
scroll to position [435, 0]
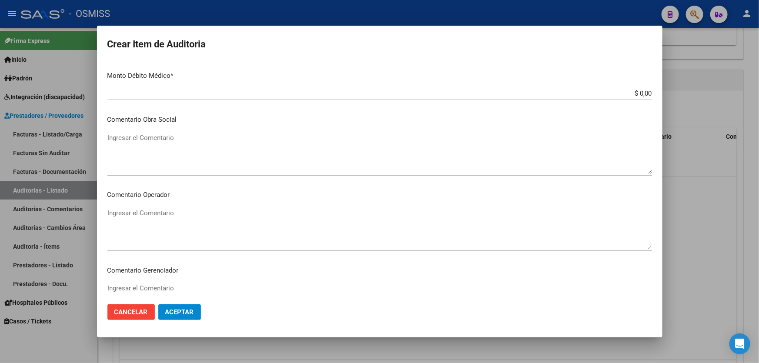
click at [137, 224] on textarea "Ingresar el Comentario" at bounding box center [379, 228] width 545 height 41
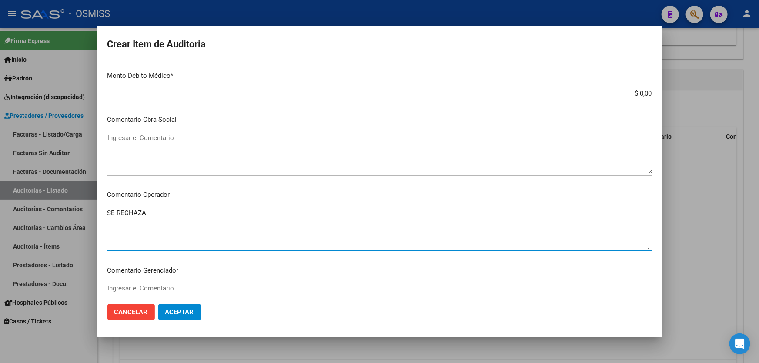
type textarea "SE RECHAZA"
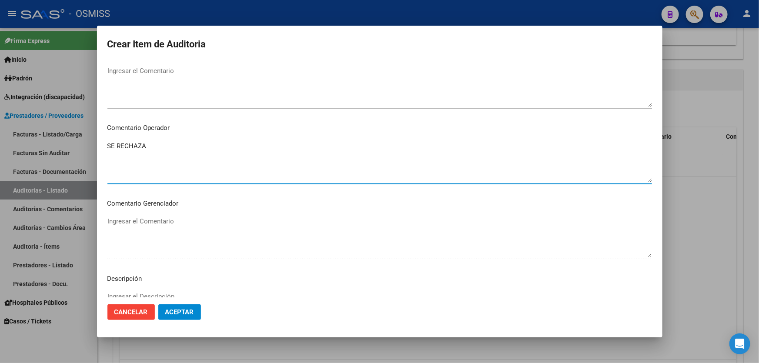
scroll to position [633, 0]
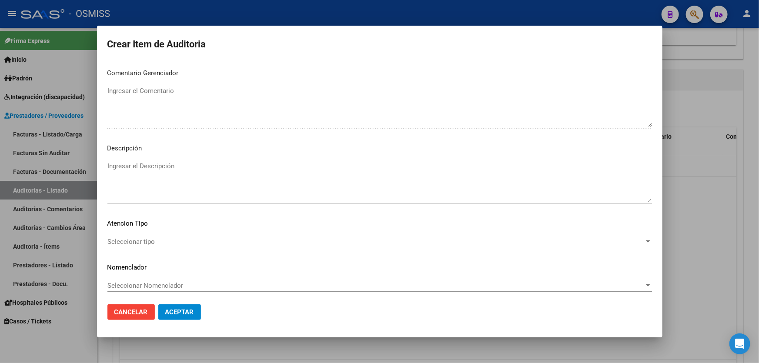
click at [137, 171] on textarea "Ingresar el Descripción" at bounding box center [379, 181] width 545 height 41
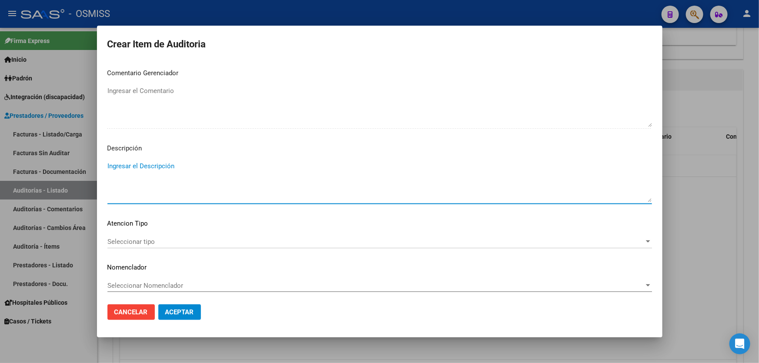
paste textarea "REMUNERACIÓN DECLARADA NO CUBRE EL MINIMO DE APORTES - Grupo familiar sin cober…"
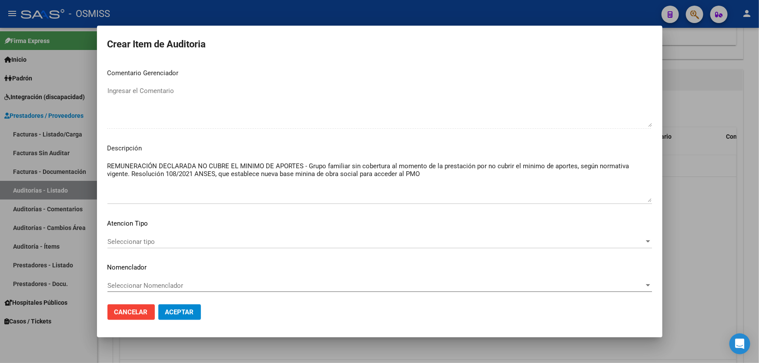
click at [544, 177] on textarea "REMUNERACIÓN DECLARADA NO CUBRE EL MINIMO DE APORTES - Grupo familiar sin cober…" at bounding box center [379, 181] width 545 height 41
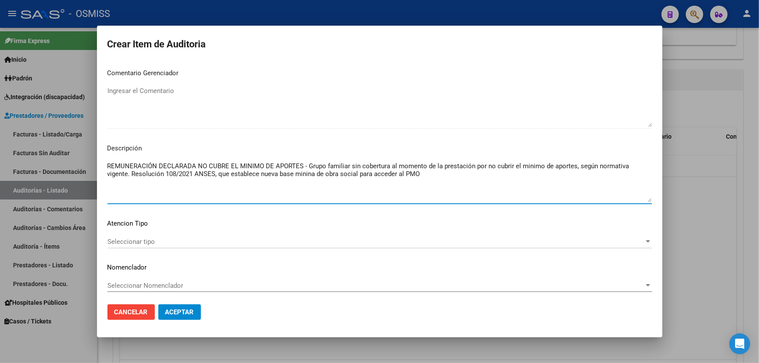
drag, startPoint x: 193, startPoint y: 170, endPoint x: 166, endPoint y: 173, distance: 27.1
click at [166, 173] on textarea "REMUNERACIÓN DECLARADA NO CUBRE EL MINIMO DE APORTES - Grupo familiar sin cober…" at bounding box center [379, 181] width 545 height 41
paste textarea "62/2024"
type textarea "REMUNERACIÓN DECLARADA NO CUBRE EL MINIMO DE APORTES - Grupo familiar sin cober…"
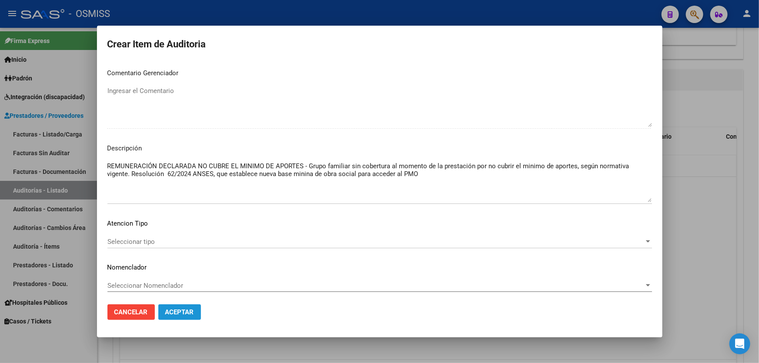
click at [185, 315] on span "Aceptar" at bounding box center [179, 312] width 29 height 8
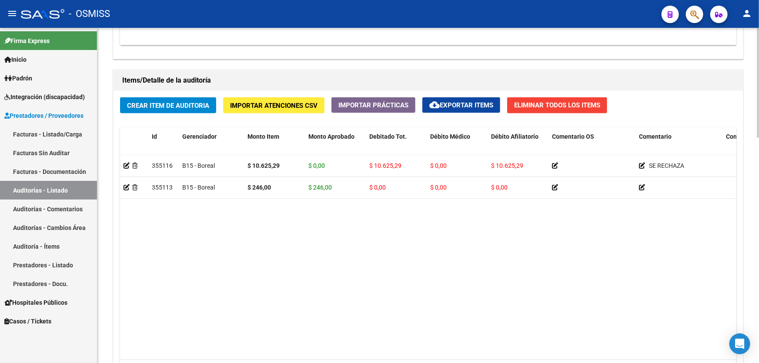
click at [576, 246] on datatable-body "355116 B15 - Boreal $ 10.625,29 $ 0,00 $ 10.625,29 $ 0,00 $ 10.625,29 SE RECHAZ…" at bounding box center [428, 257] width 616 height 205
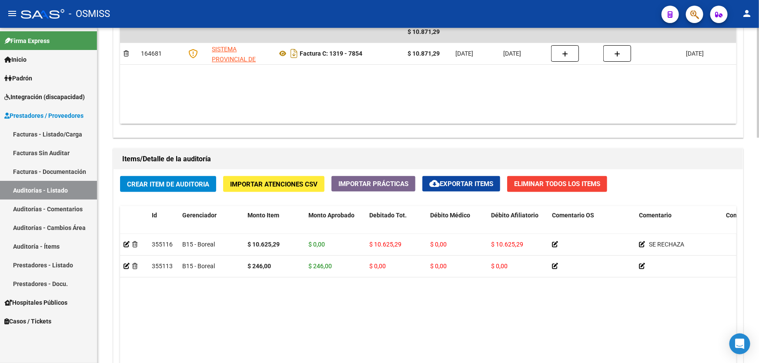
scroll to position [514, 0]
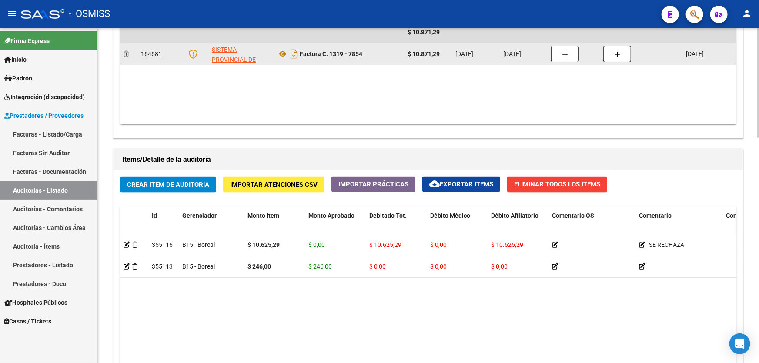
click at [565, 44] on datatable-body-cell at bounding box center [574, 54] width 52 height 21
click at [565, 47] on button "button" at bounding box center [565, 54] width 28 height 17
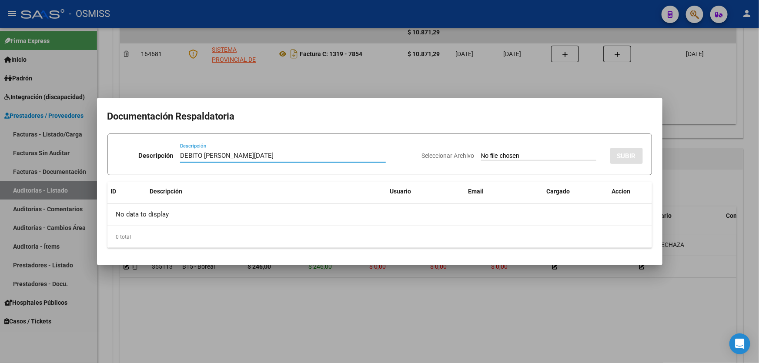
type input "DEBITO [PERSON_NAME][DATE]"
click at [538, 161] on input "Seleccionar Archivo" at bounding box center [538, 156] width 115 height 8
type input "C:\fakepath\[PERSON_NAME][DATE] - DDJJ 04-24.pdf"
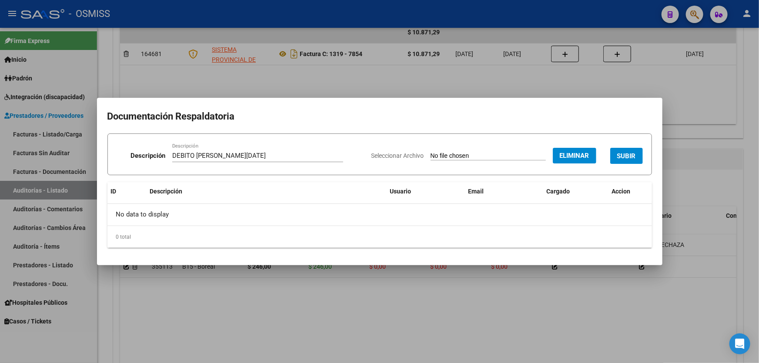
click at [621, 160] on span "SUBIR" at bounding box center [626, 156] width 19 height 8
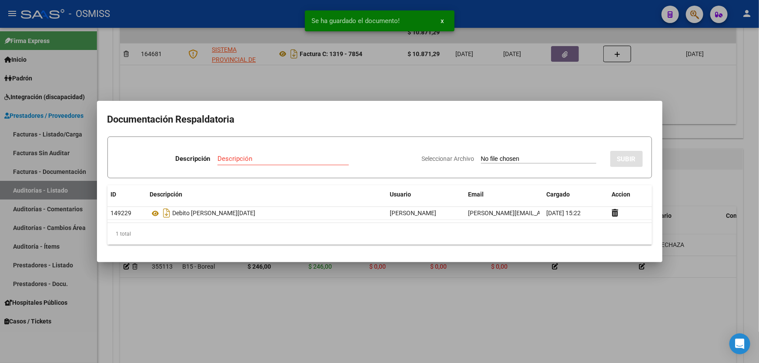
click at [376, 297] on div at bounding box center [379, 181] width 759 height 363
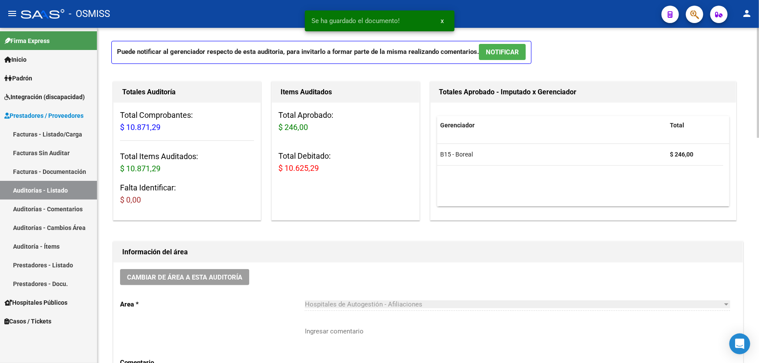
scroll to position [0, 0]
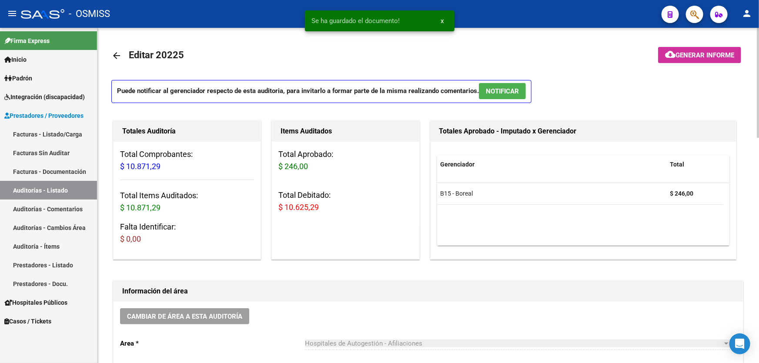
click at [690, 55] on span "Generar informe" at bounding box center [705, 55] width 59 height 8
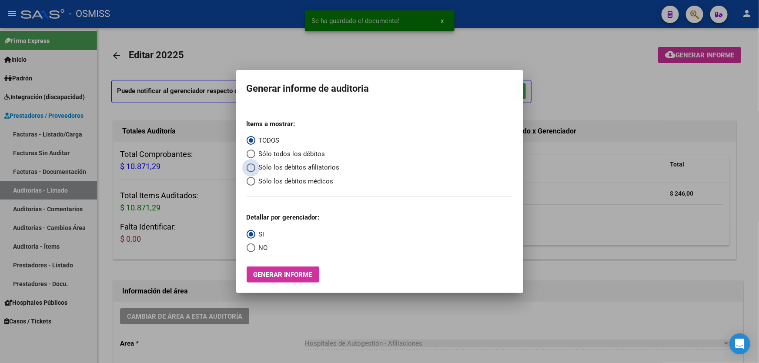
click at [281, 170] on span "Sólo los débitos afiliatorios" at bounding box center [297, 168] width 84 height 10
click at [255, 170] on input "Sólo los débitos afiliatorios" at bounding box center [251, 168] width 9 height 9
radio input "true"
click at [257, 249] on span "NO" at bounding box center [261, 248] width 13 height 10
click at [255, 249] on input "NO" at bounding box center [251, 248] width 9 height 9
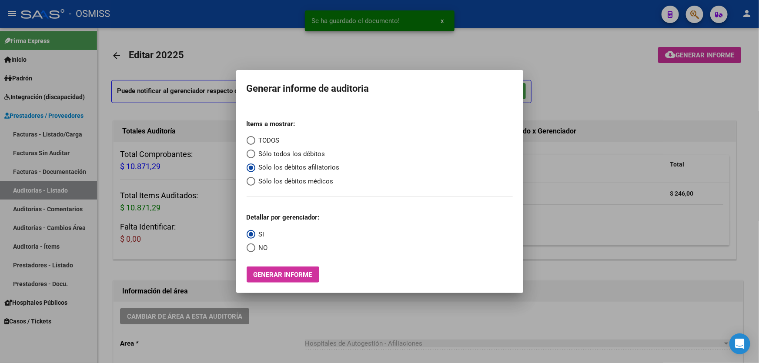
radio input "true"
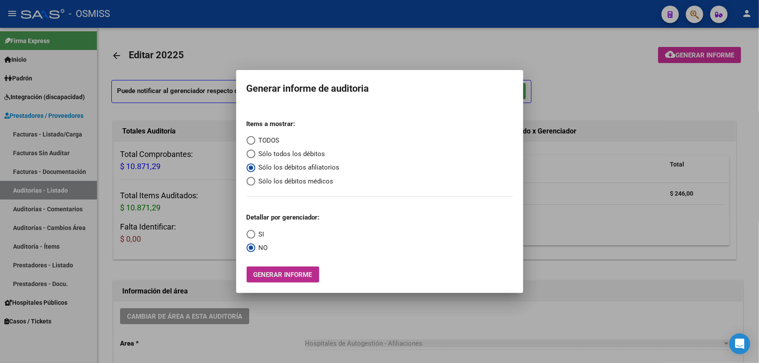
click at [284, 276] on span "Generar informe" at bounding box center [283, 275] width 59 height 8
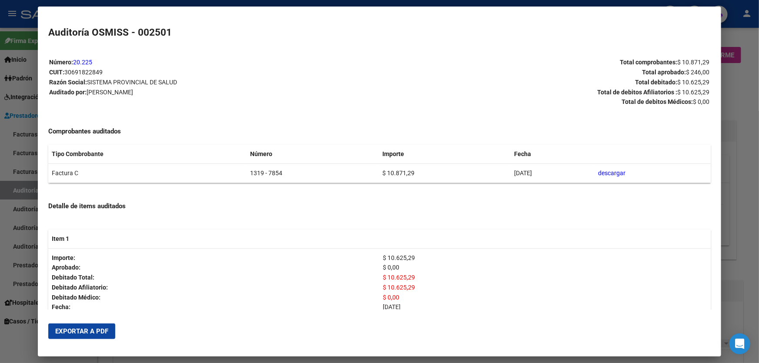
click at [74, 328] on span "Exportar a PDF" at bounding box center [81, 332] width 53 height 8
click at [759, 272] on div at bounding box center [379, 181] width 759 height 363
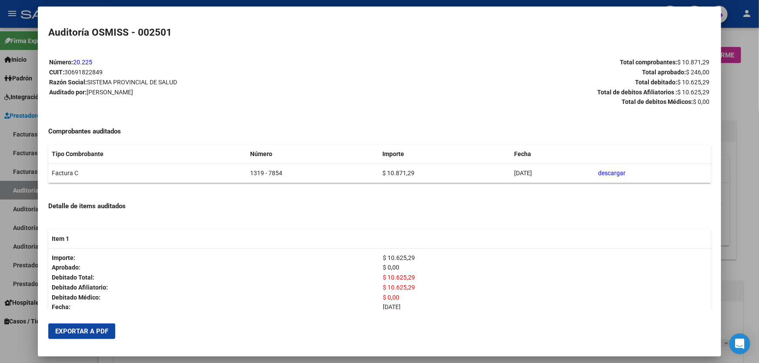
click at [757, 272] on div at bounding box center [379, 181] width 759 height 363
click at [757, 272] on div at bounding box center [758, 195] width 2 height 335
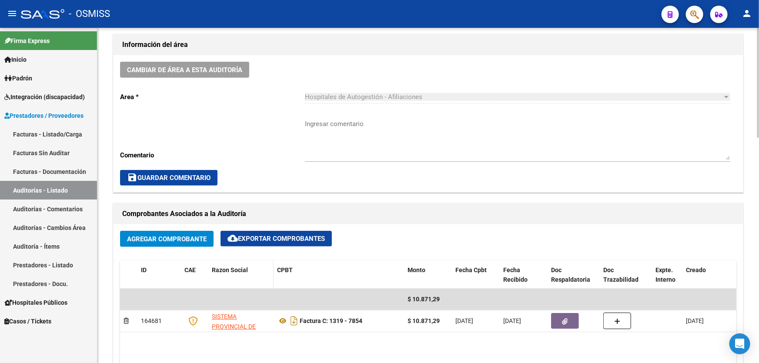
scroll to position [177, 0]
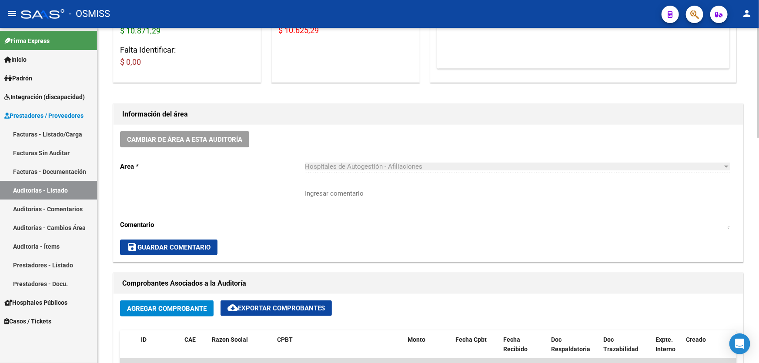
click at [209, 156] on div "Cambiar de área a esta auditoría Area * Hospitales de Autogestión - Afiliacione…" at bounding box center [429, 193] width 630 height 137
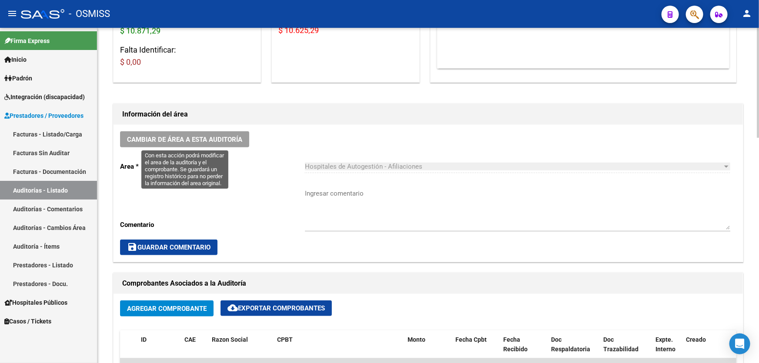
click at [207, 136] on span "Cambiar de área a esta auditoría" at bounding box center [184, 140] width 115 height 8
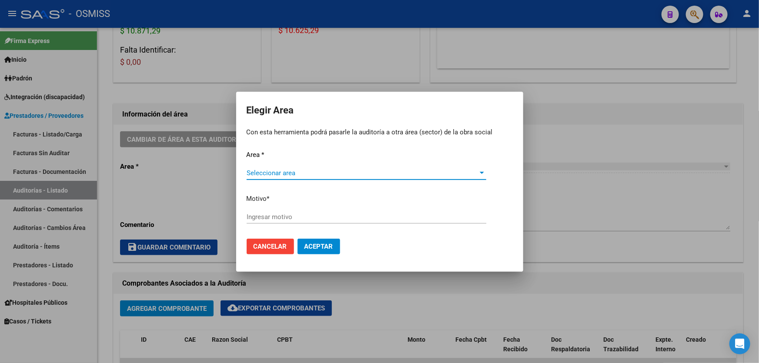
click at [305, 165] on div "Area * Seleccionar area Seleccionar area Motivo * [GEOGRAPHIC_DATA] motivo" at bounding box center [380, 191] width 266 height 82
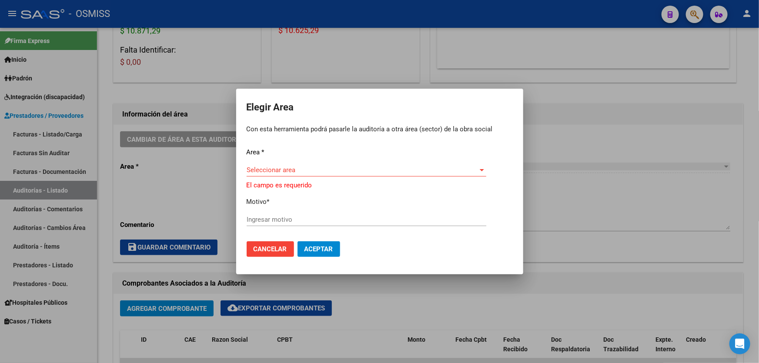
click at [307, 168] on span "Seleccionar area" at bounding box center [363, 170] width 232 height 8
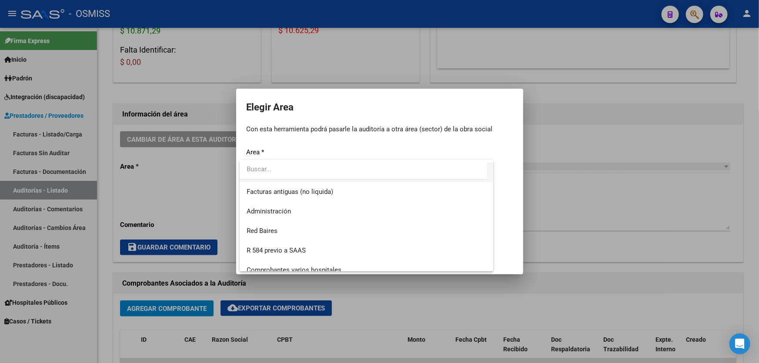
scroll to position [118, 0]
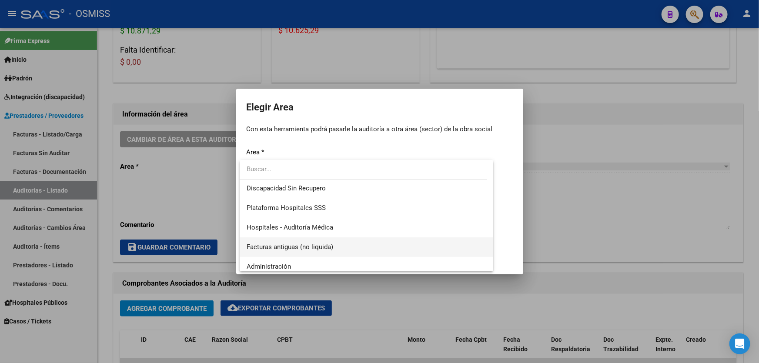
click at [332, 241] on span "Facturas antiguas (no liquida)" at bounding box center [367, 248] width 240 height 20
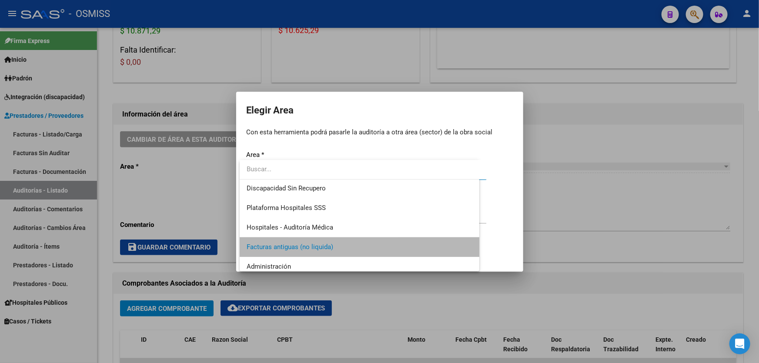
click at [332, 241] on button "Aceptar" at bounding box center [319, 247] width 43 height 16
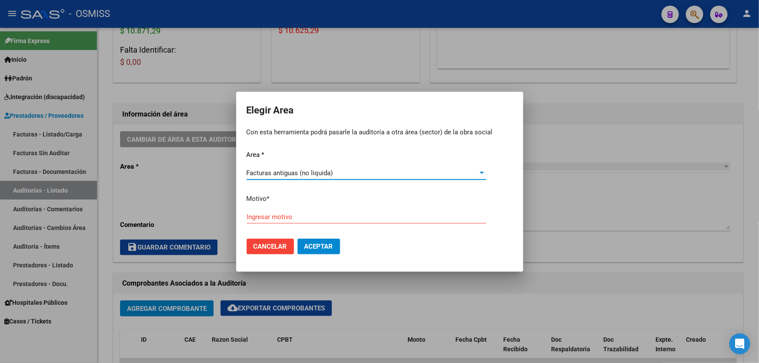
click at [330, 171] on span "Facturas antiguas (no liquida)" at bounding box center [290, 173] width 87 height 8
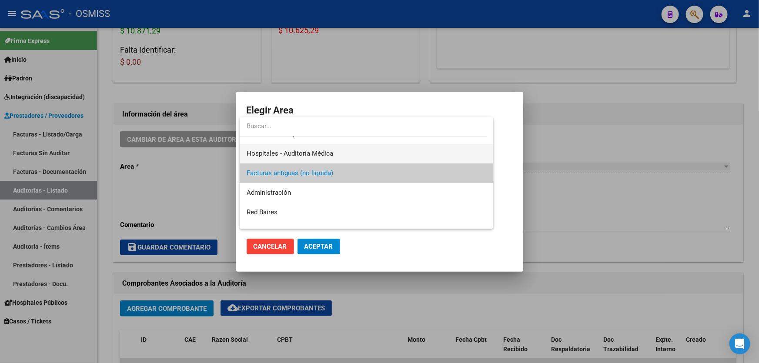
click at [329, 148] on span "Hospitales - Auditoría Médica" at bounding box center [367, 154] width 240 height 20
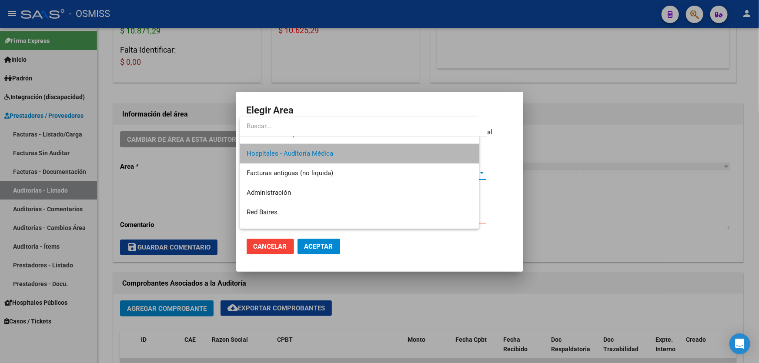
scroll to position [157, 0]
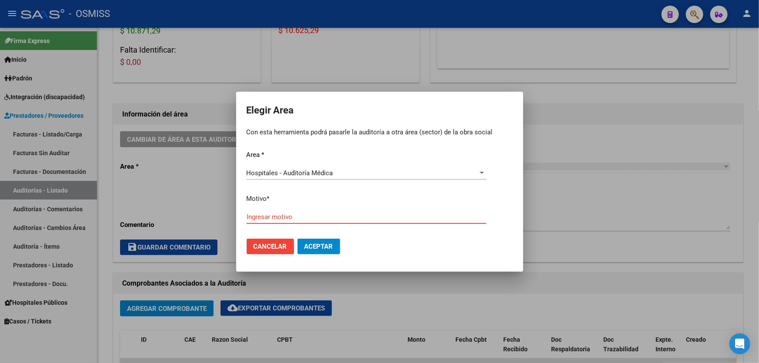
click at [295, 215] on input "Ingresar motivo" at bounding box center [367, 217] width 240 height 8
type input "AUDITADO"
click at [307, 239] on button "Aceptar" at bounding box center [319, 247] width 43 height 16
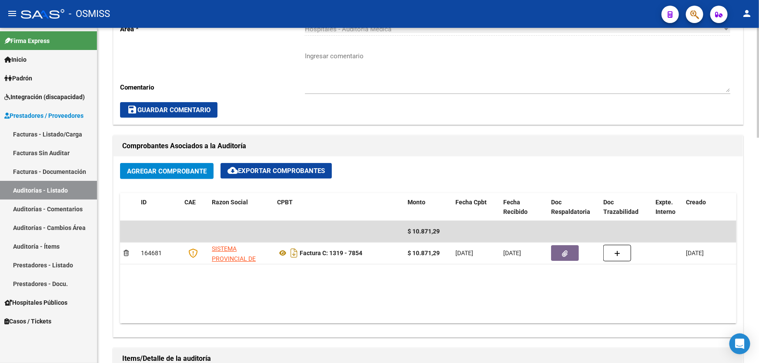
scroll to position [414, 0]
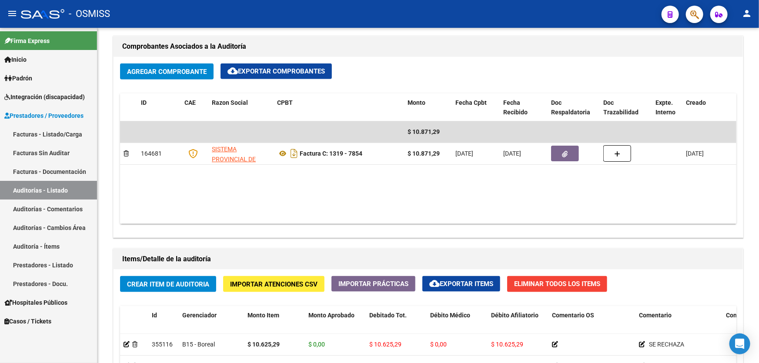
click at [84, 193] on link "Auditorías - Listado" at bounding box center [48, 190] width 97 height 19
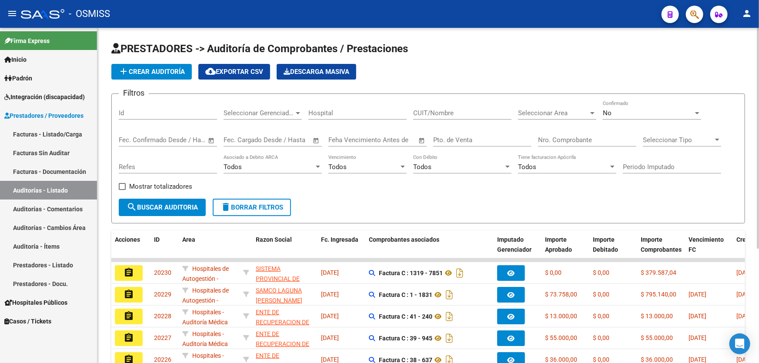
click at [134, 71] on span "add Crear Auditoría" at bounding box center [151, 72] width 67 height 8
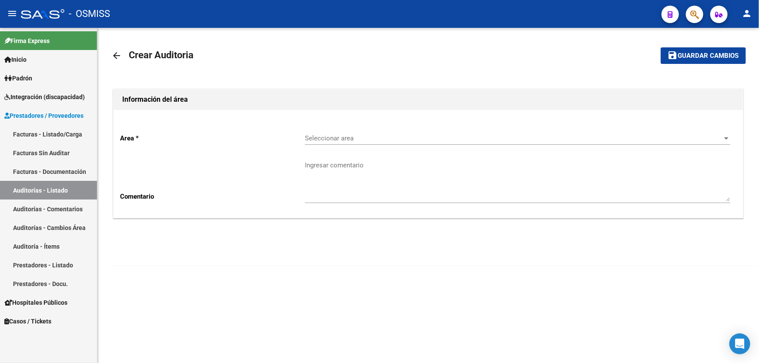
click at [391, 133] on div "Seleccionar area Seleccionar area" at bounding box center [517, 135] width 425 height 19
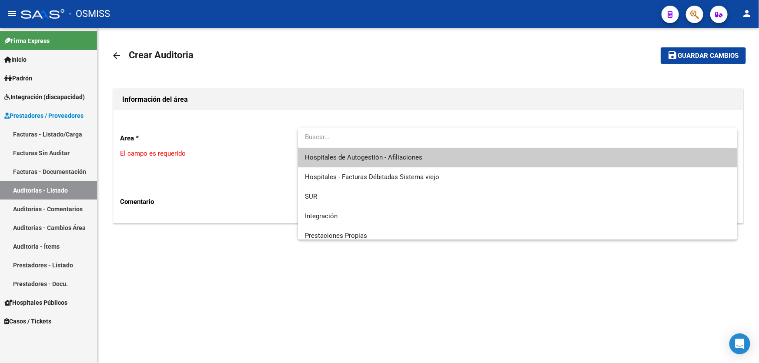
click at [395, 146] on input "dropdown search" at bounding box center [515, 137] width 434 height 20
click at [395, 162] on span "Hospitales de Autogestión - Afiliaciones" at bounding box center [517, 158] width 425 height 20
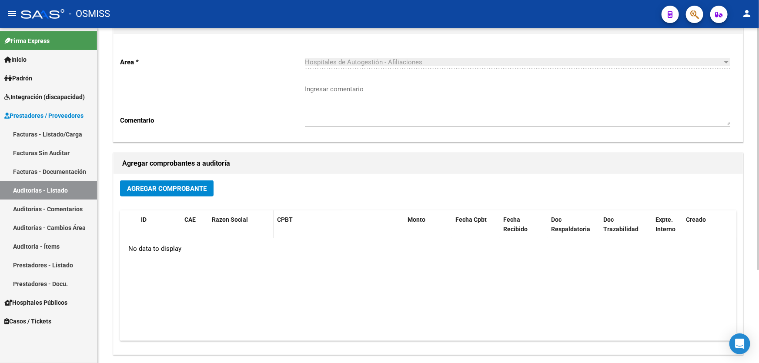
scroll to position [128, 0]
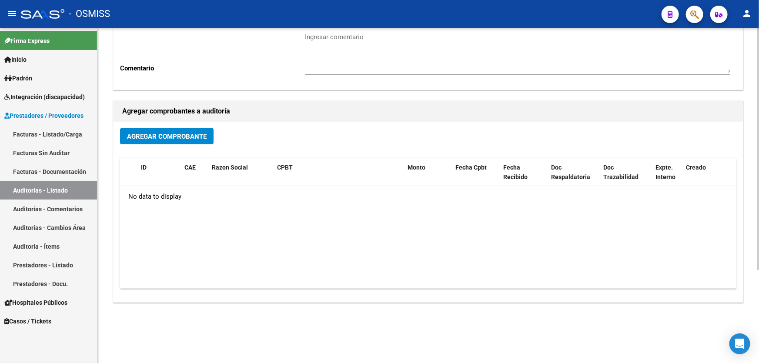
click at [194, 137] on span "Agregar Comprobante" at bounding box center [167, 137] width 80 height 8
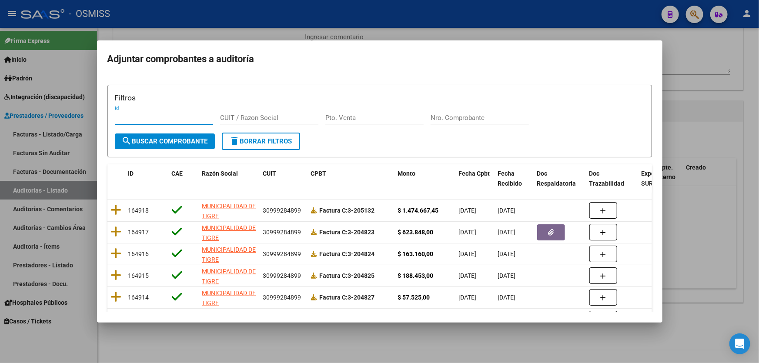
click at [486, 122] on input "Nro. Comprobante" at bounding box center [480, 118] width 98 height 8
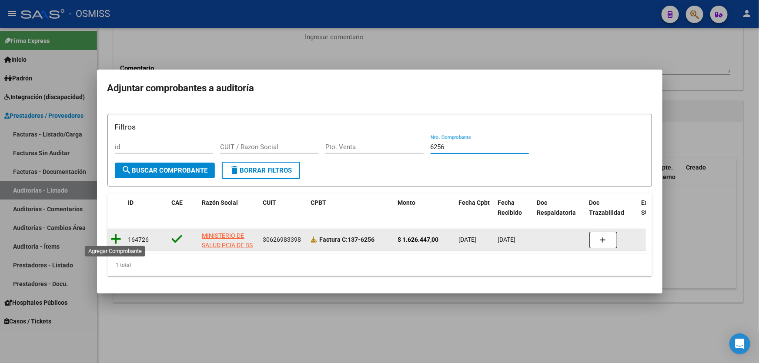
type input "6256"
click at [120, 239] on icon at bounding box center [116, 239] width 11 height 12
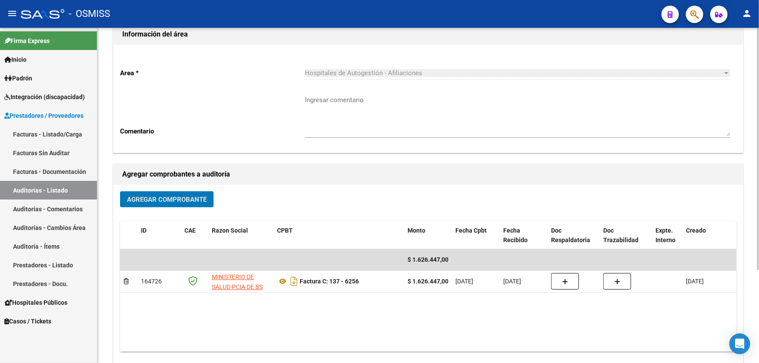
scroll to position [0, 0]
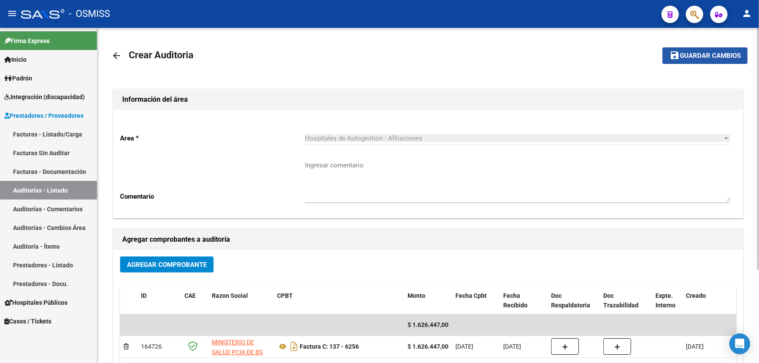
click at [722, 52] on span "Guardar cambios" at bounding box center [710, 56] width 61 height 8
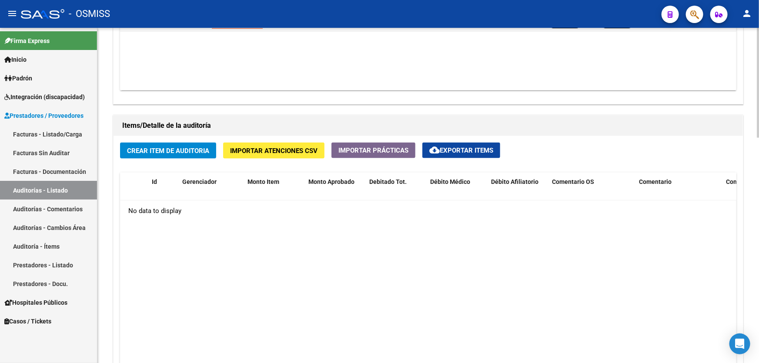
scroll to position [553, 0]
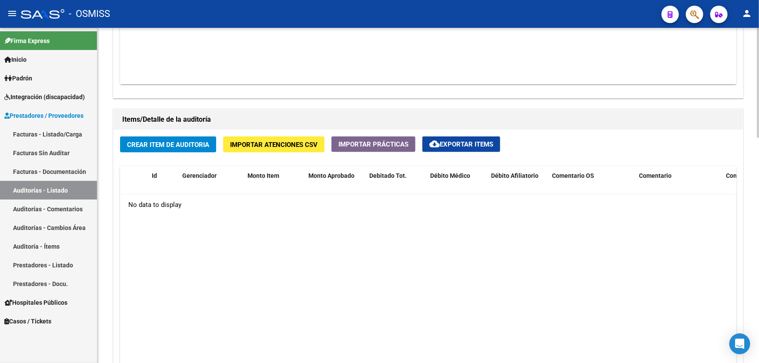
click at [181, 144] on span "Crear Item de Auditoria" at bounding box center [168, 145] width 82 height 8
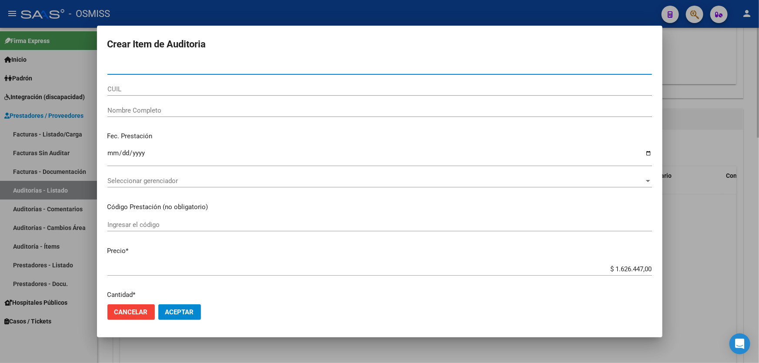
paste input "94305867"
type input "94305867"
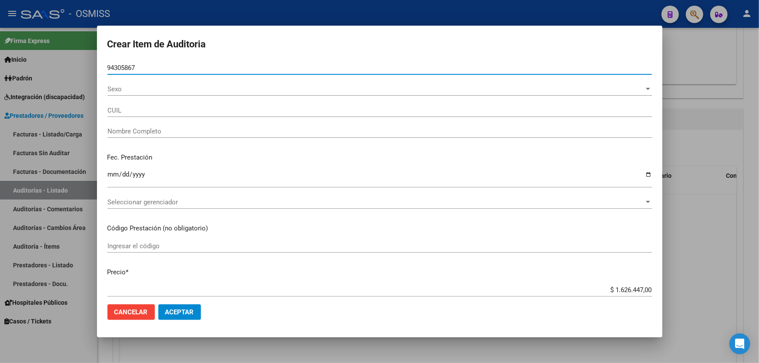
type input "27943058674"
type input "[PERSON_NAME] [PERSON_NAME]"
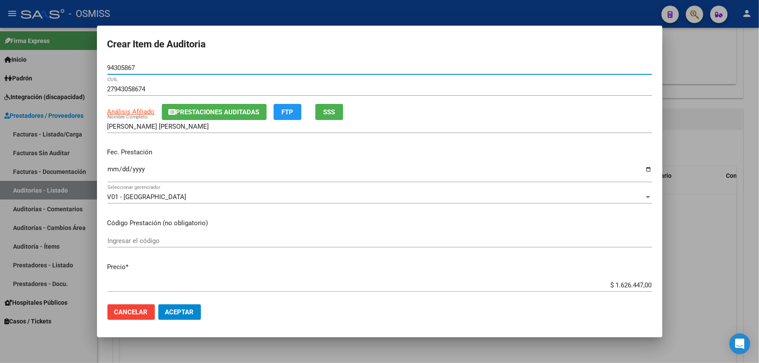
type input "94305867"
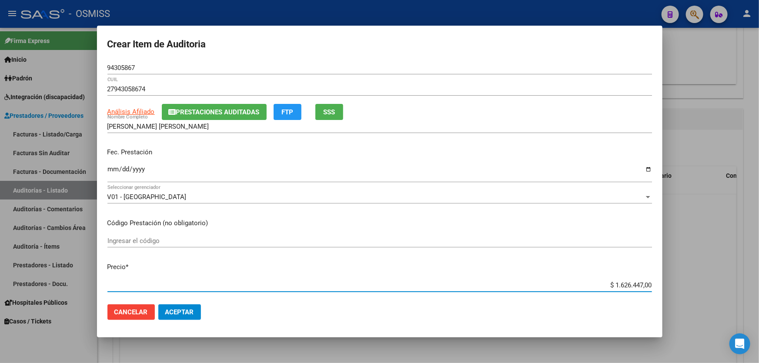
scroll to position [2, 0]
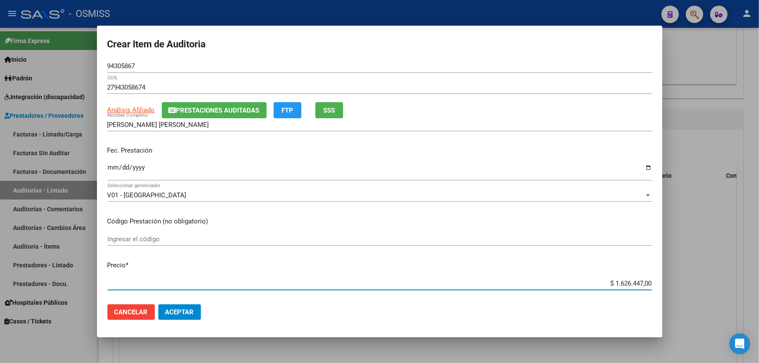
drag, startPoint x: 596, startPoint y: 288, endPoint x: 759, endPoint y: 278, distance: 163.0
click at [759, 281] on div "Crear Item de Auditoria 94305867 Nro Documento 27943058674 CUIL Análisis Afilia…" at bounding box center [379, 181] width 759 height 363
type input "$ 0,07"
type input "$ 0,70"
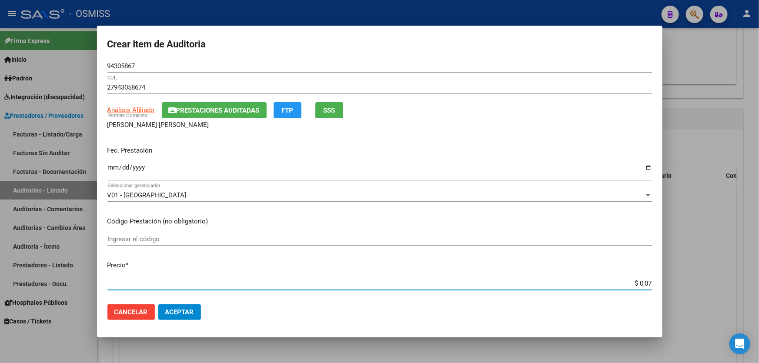
type input "$ 0,70"
type input "$ 7,05"
type input "$ 70,54"
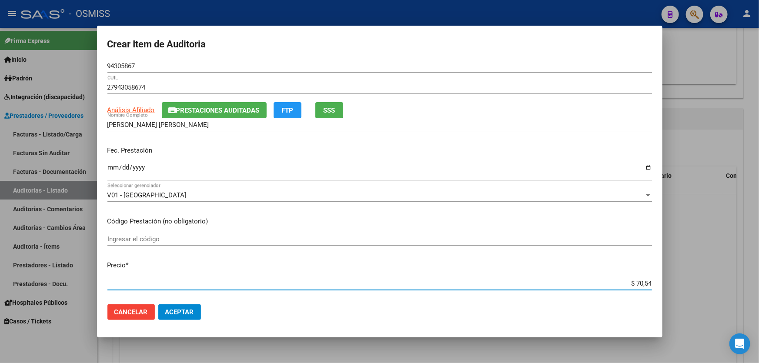
type input "$ 705,42"
type input "$ 7.054,25"
type input "$ 70.542,50"
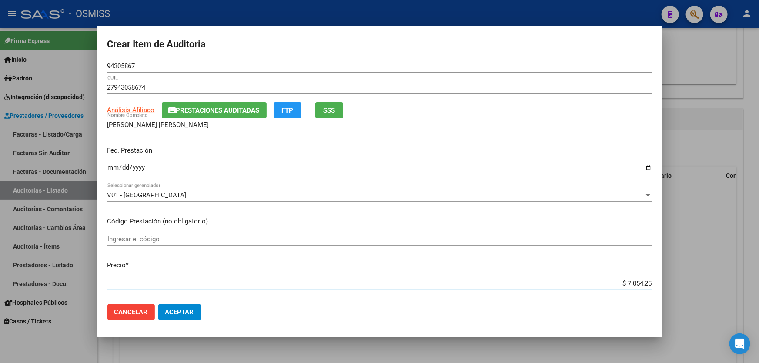
type input "$ 70.542,50"
type input "$ 705.425,00"
click at [187, 314] on span "Aceptar" at bounding box center [179, 312] width 29 height 8
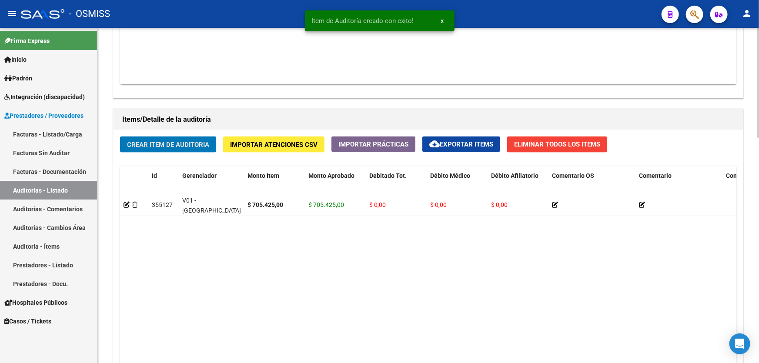
scroll to position [554, 0]
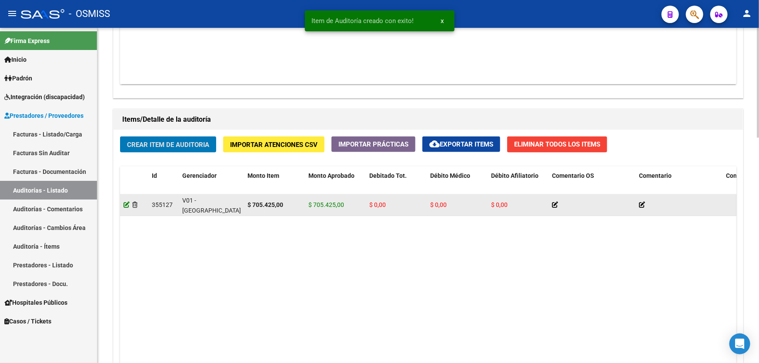
click at [126, 203] on icon at bounding box center [127, 205] width 6 height 6
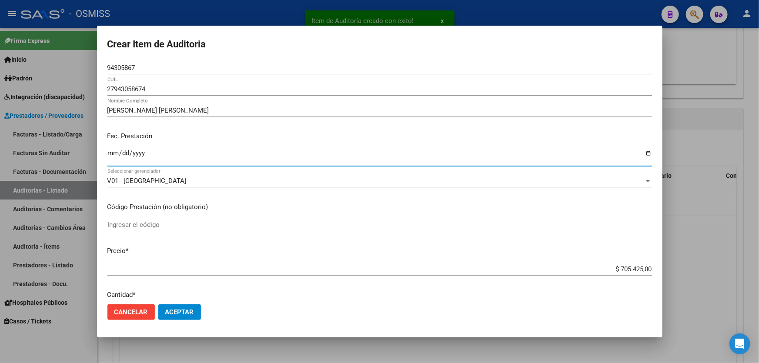
click at [114, 155] on input "Ingresar la fecha" at bounding box center [379, 157] width 545 height 14
type input "[DATE]"
click at [178, 319] on button "Aceptar" at bounding box center [179, 313] width 43 height 16
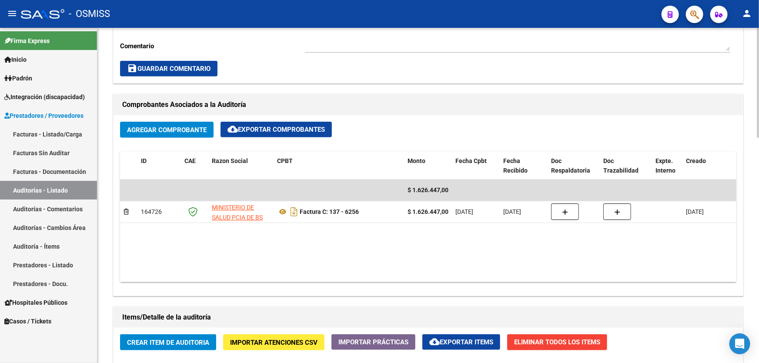
scroll to position [514, 0]
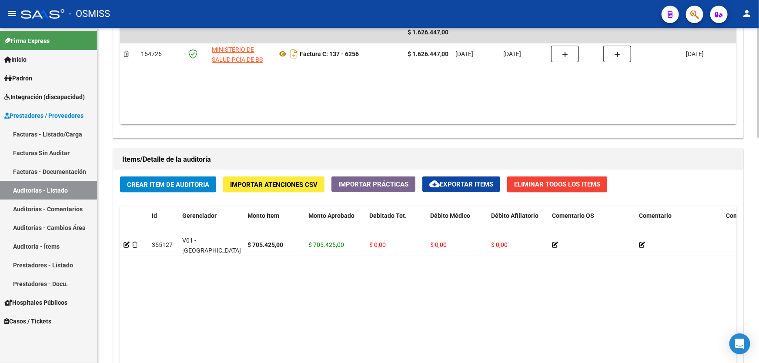
click at [175, 184] on span "Crear Item de Auditoria" at bounding box center [168, 185] width 82 height 8
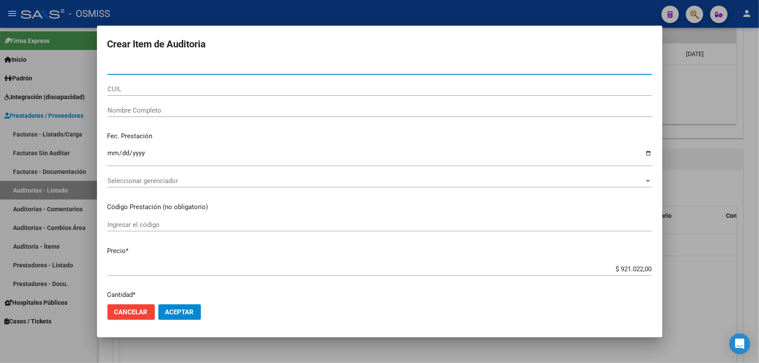
paste input "95539497"
type input "95539497"
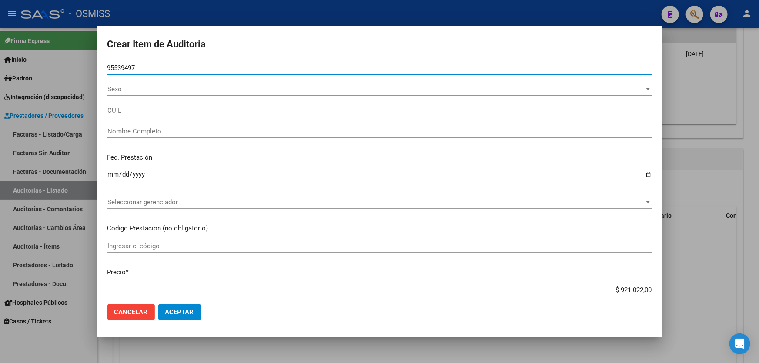
type input "27955394971"
type input "[PERSON_NAME] [PERSON_NAME]"
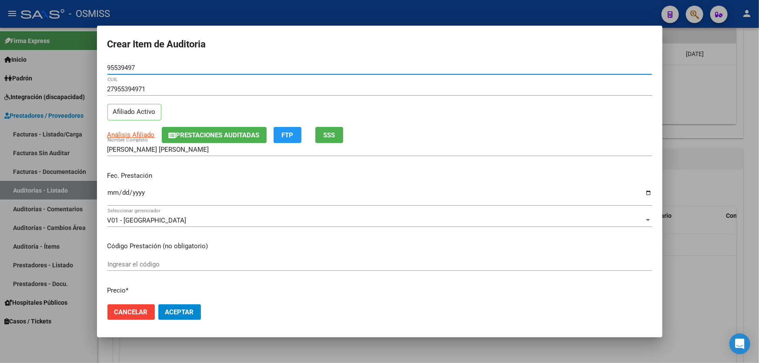
type input "95539497"
click at [116, 202] on input "Ingresar la fecha" at bounding box center [379, 196] width 545 height 14
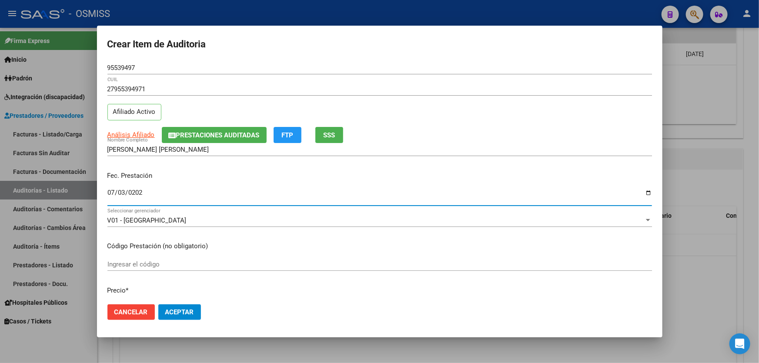
type input "[DATE]"
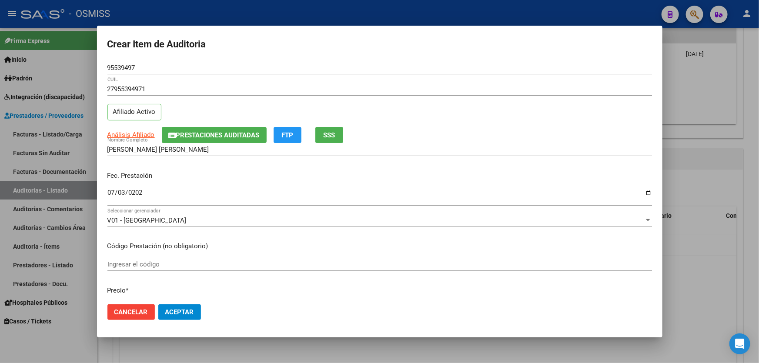
scroll to position [79, 0]
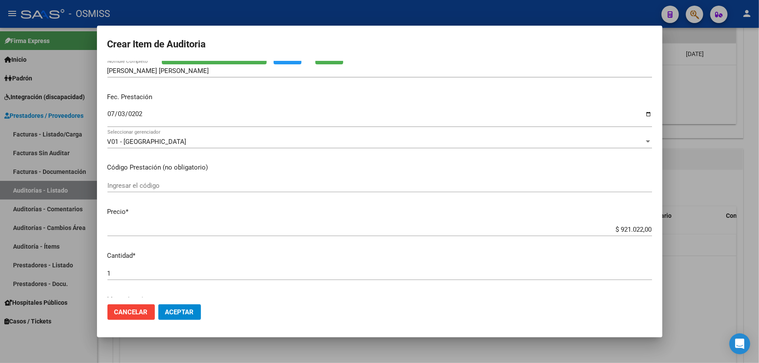
click at [189, 318] on button "Aceptar" at bounding box center [179, 313] width 43 height 16
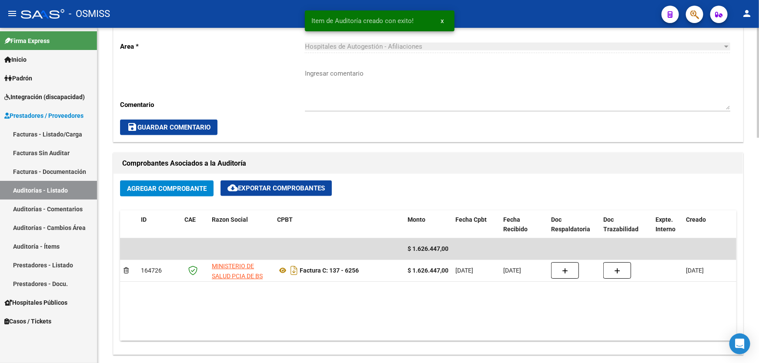
scroll to position [237, 0]
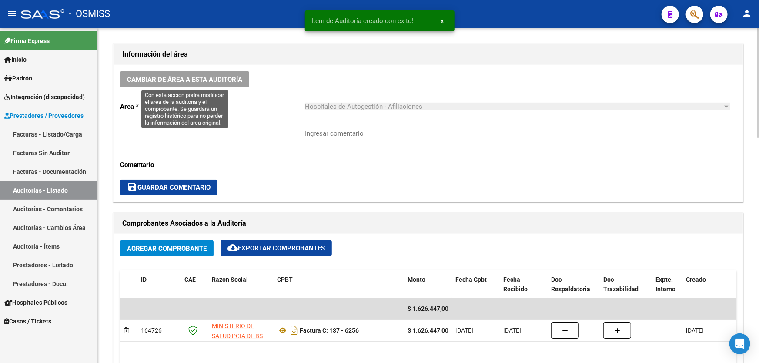
click at [215, 76] on span "Cambiar de área a esta auditoría" at bounding box center [184, 80] width 115 height 8
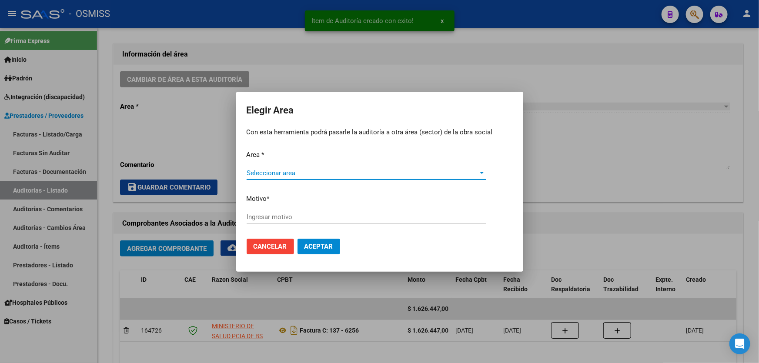
click at [337, 170] on span "Seleccionar area" at bounding box center [363, 173] width 232 height 8
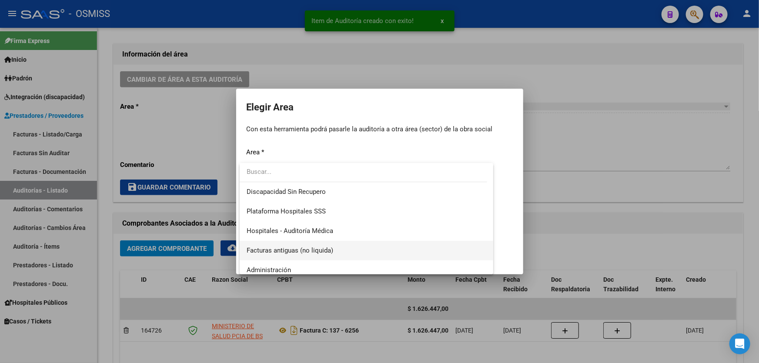
scroll to position [118, 0]
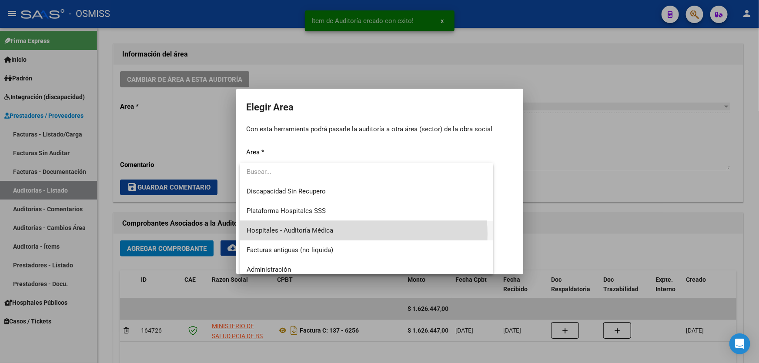
click at [347, 234] on span "Hospitales - Auditoría Médica" at bounding box center [367, 231] width 240 height 20
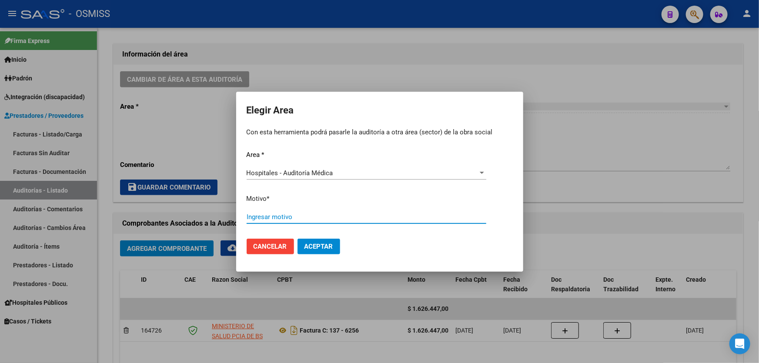
click at [335, 214] on input "Ingresar motivo" at bounding box center [367, 217] width 240 height 8
type input "AUDITADO"
click at [332, 249] on span "Aceptar" at bounding box center [319, 247] width 29 height 8
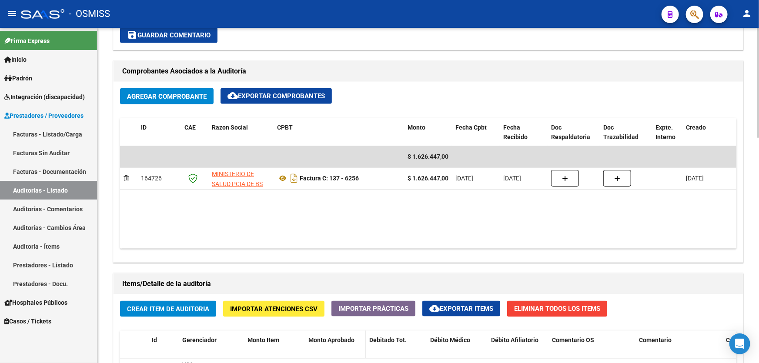
scroll to position [277, 0]
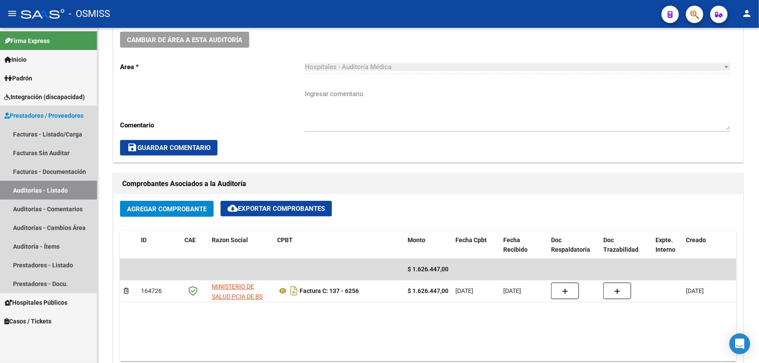
click at [73, 192] on link "Auditorías - Listado" at bounding box center [48, 190] width 97 height 19
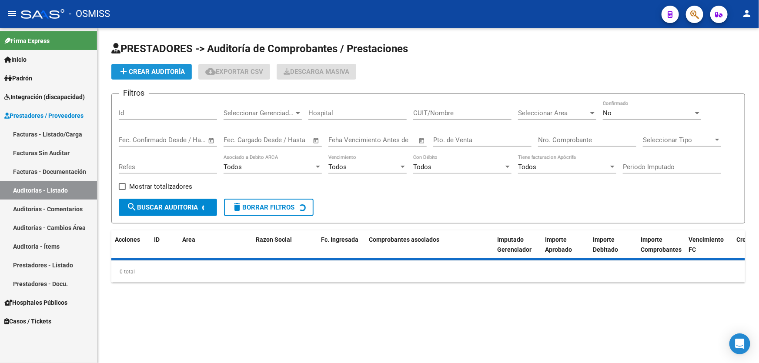
click at [160, 76] on button "add Crear Auditoría" at bounding box center [151, 72] width 80 height 16
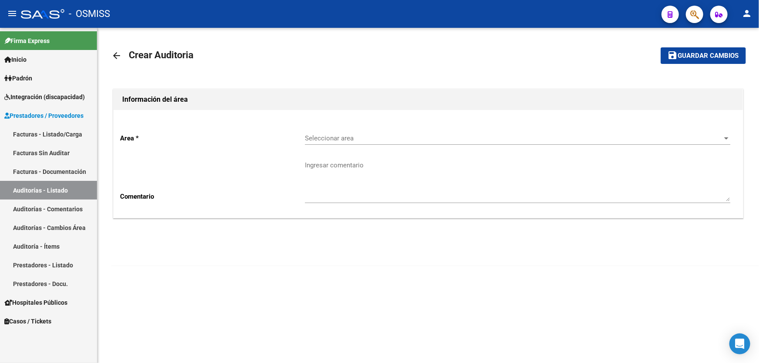
click at [405, 131] on div "Seleccionar area Seleccionar area" at bounding box center [517, 135] width 425 height 19
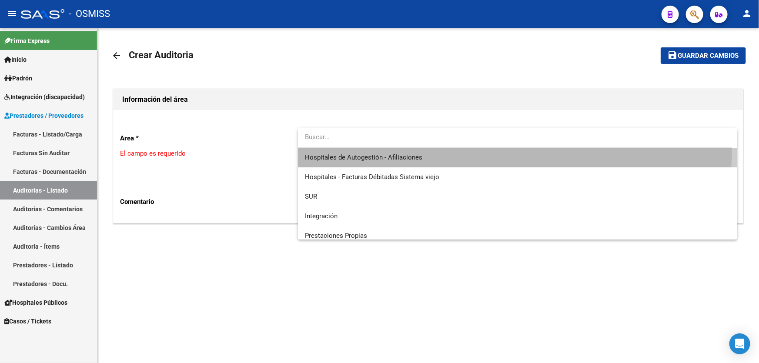
click at [412, 148] on span "Hospitales de Autogestión - Afiliaciones" at bounding box center [517, 158] width 425 height 20
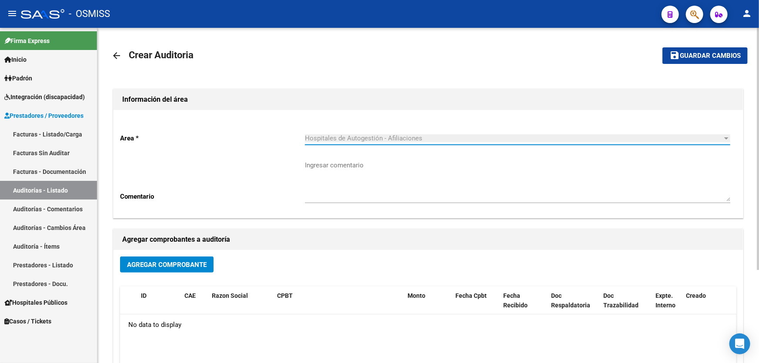
click at [176, 267] on span "Agregar Comprobante" at bounding box center [167, 265] width 80 height 8
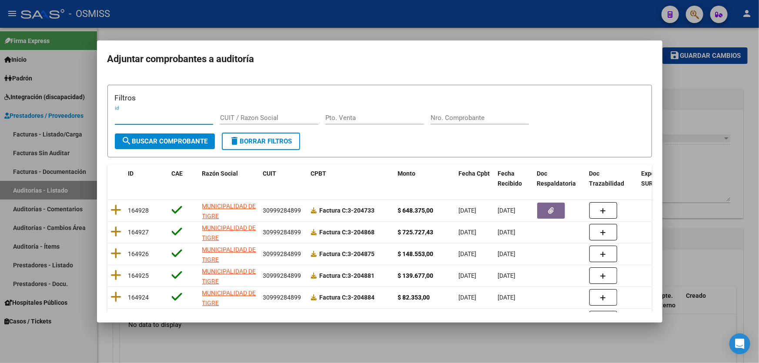
click at [457, 117] on input "Nro. Comprobante" at bounding box center [480, 118] width 98 height 8
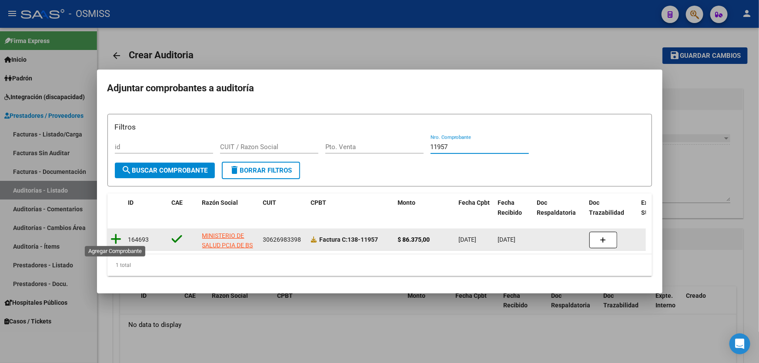
type input "11957"
click at [120, 241] on icon at bounding box center [116, 239] width 11 height 12
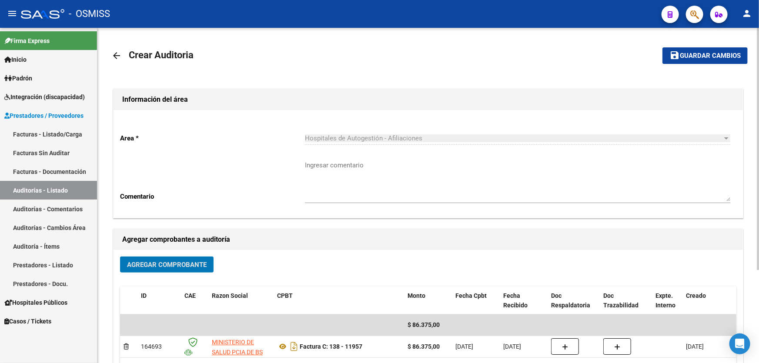
click at [710, 52] on span "Guardar cambios" at bounding box center [710, 56] width 61 height 8
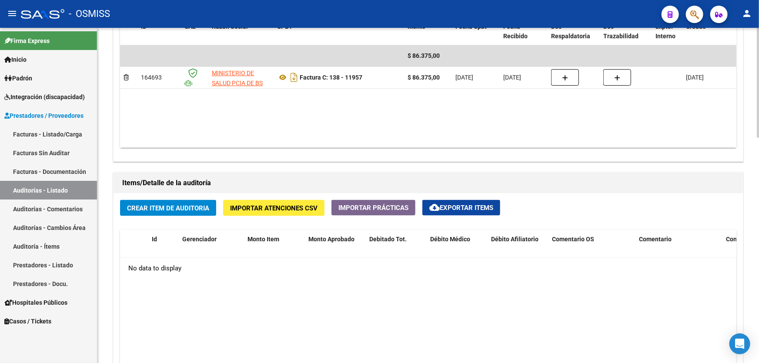
scroll to position [514, 0]
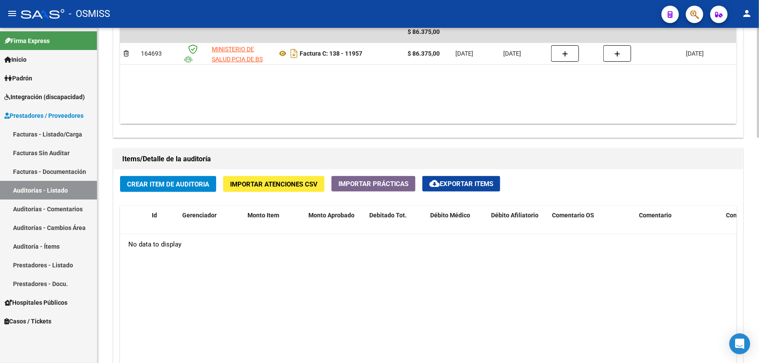
click at [174, 172] on div "Crear Item de Auditoria Importar Atenciones CSV Importar Prácticas cloud_downlo…" at bounding box center [429, 322] width 630 height 305
click at [173, 181] on span "Crear Item de Auditoria" at bounding box center [168, 185] width 82 height 8
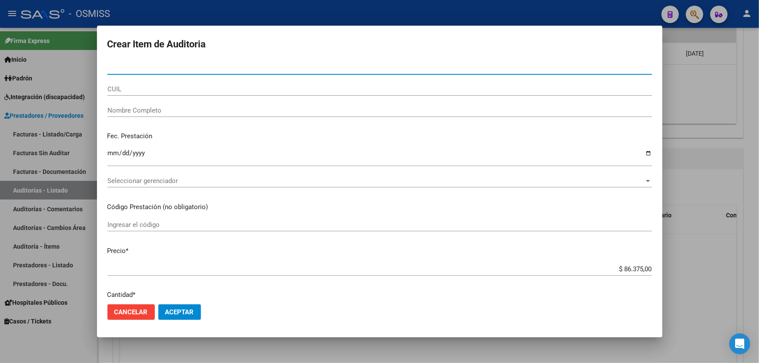
type input "55494158"
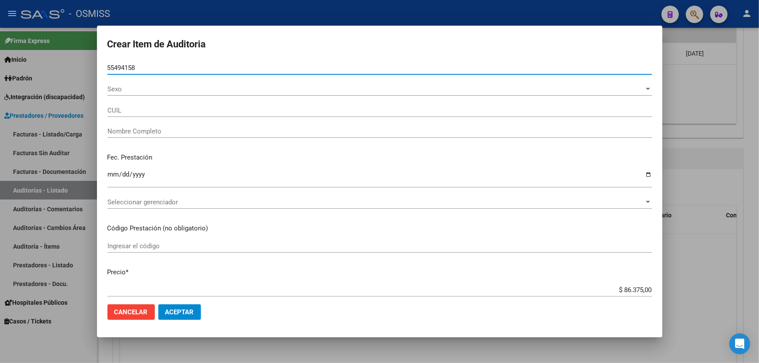
type input "27554941589"
type input "[PERSON_NAME] VICTORIA"
type input "55494158"
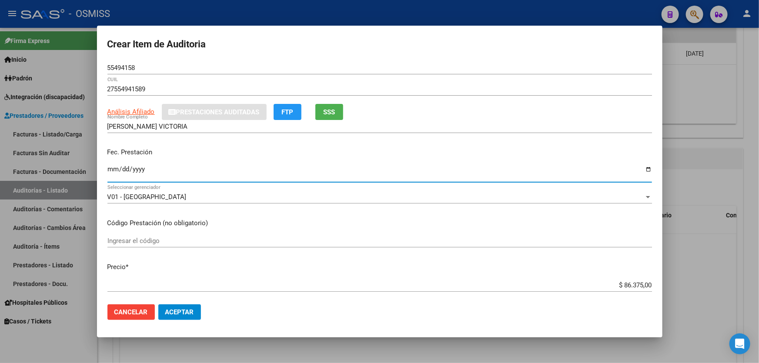
click at [111, 175] on input "Ingresar la fecha" at bounding box center [379, 173] width 545 height 14
type input "[DATE]"
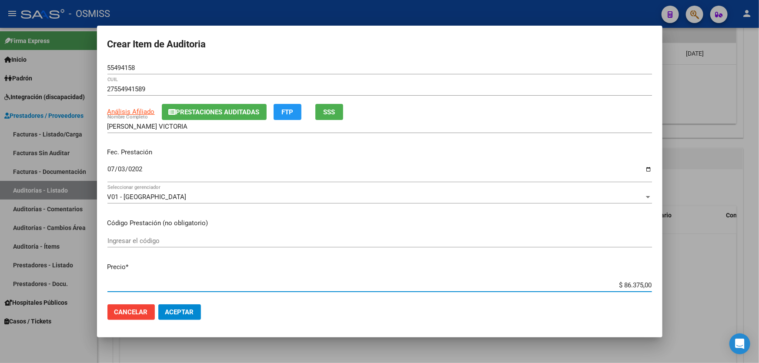
drag, startPoint x: 537, startPoint y: 287, endPoint x: 759, endPoint y: 228, distance: 229.3
click at [759, 250] on div "Crear Item de Auditoria 55494158 Nro Documento 27554941589 CUIL Análisis Afilia…" at bounding box center [379, 181] width 759 height 363
type input "$ 0,07"
type input "$ 0,72"
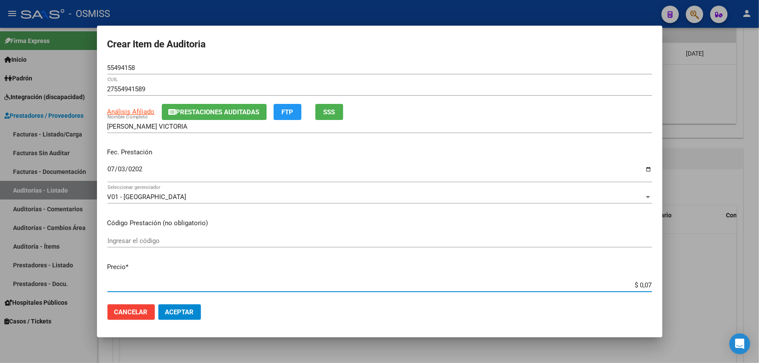
type input "$ 0,72"
type input "$ 7,24"
type input "$ 72,44"
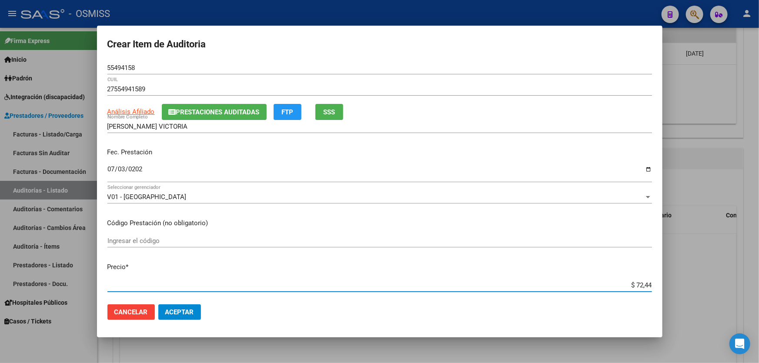
type input "$ 724,40"
type input "$ 7.244,00"
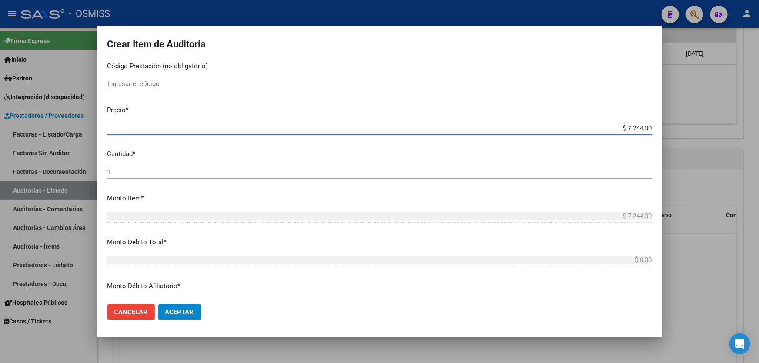
scroll to position [158, 0]
drag, startPoint x: 163, startPoint y: 165, endPoint x: 47, endPoint y: 166, distance: 116.2
click at [62, 171] on div "Crear Item de Auditoria 55494158 Nro Documento 27554941589 CUIL Análisis Afilia…" at bounding box center [379, 181] width 759 height 363
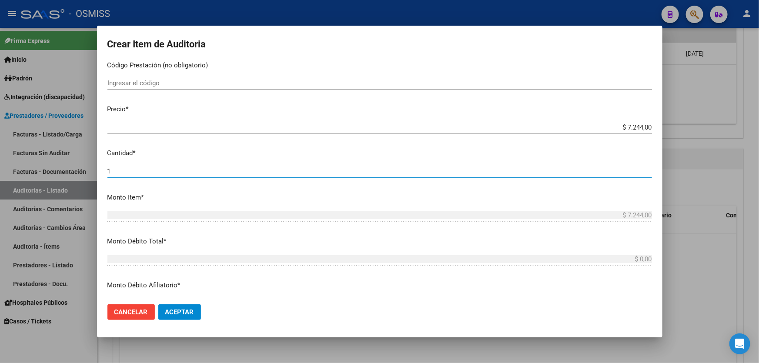
click at [116, 170] on input "1" at bounding box center [379, 171] width 545 height 8
type input "2"
type input "$ 14.488,00"
type input "2"
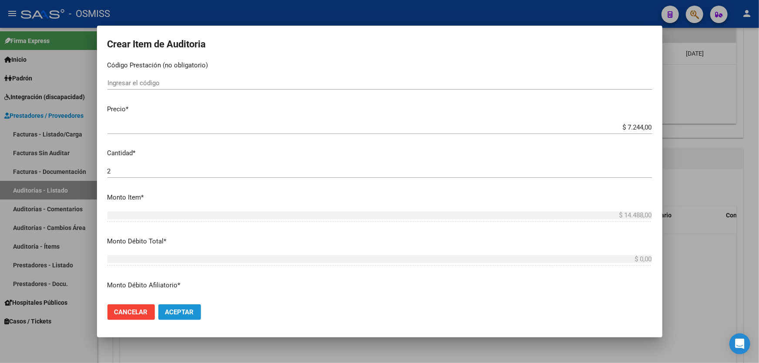
click at [179, 309] on span "Aceptar" at bounding box center [179, 312] width 29 height 8
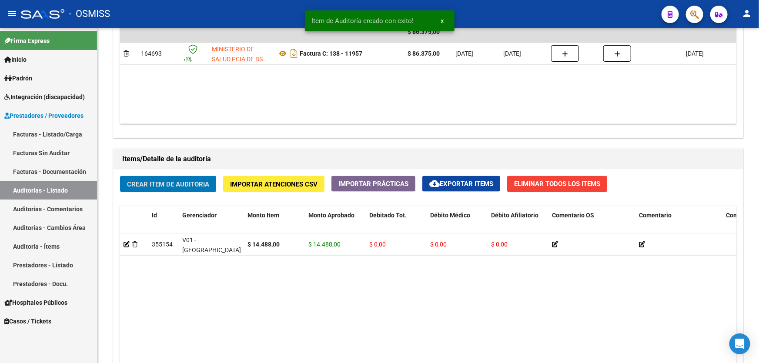
scroll to position [514, 0]
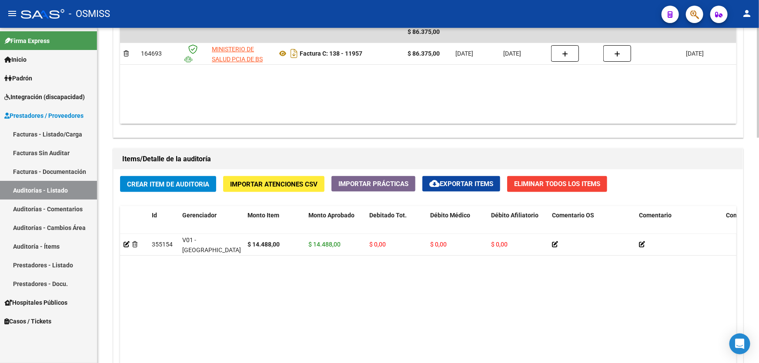
click at [514, 294] on datatable-body "355154 V01 - [PERSON_NAME] $ 14.488,00 $ 14.488,00 $ 0,00 $ 0,00 $ 0,00 2755494…" at bounding box center [428, 336] width 616 height 205
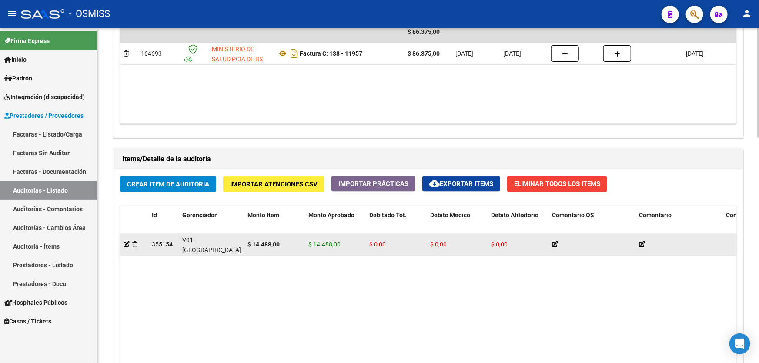
drag, startPoint x: 494, startPoint y: 268, endPoint x: 490, endPoint y: 242, distance: 25.9
click at [493, 261] on datatable-body "355154 V01 - [PERSON_NAME] $ 14.488,00 $ 14.488,00 $ 0,00 $ 0,00 $ 0,00 2755494…" at bounding box center [428, 336] width 616 height 205
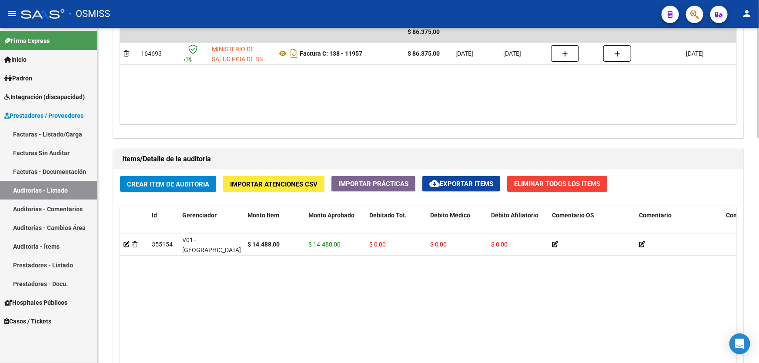
click at [172, 181] on span "Crear Item de Auditoria" at bounding box center [168, 185] width 82 height 8
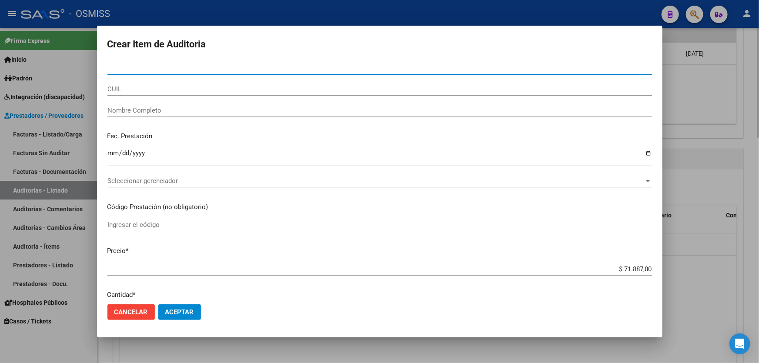
paste input "39329758"
type input "39329758"
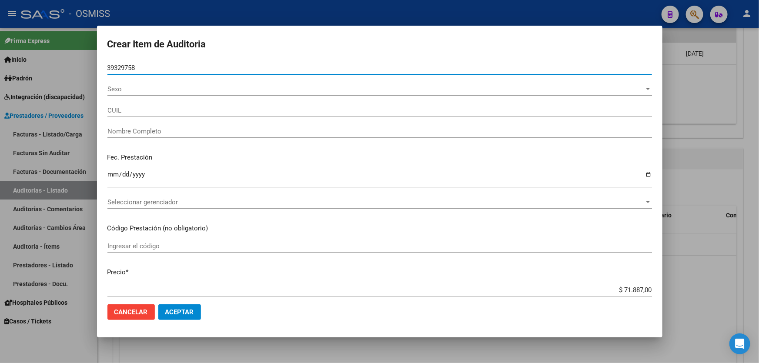
type input "27393297587"
type input "[PERSON_NAME] [PERSON_NAME]"
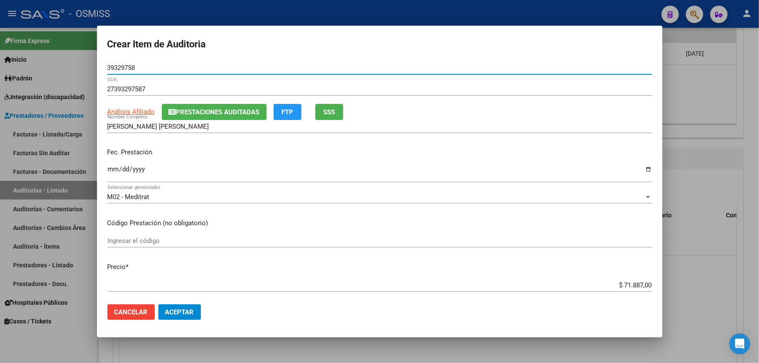
type input "39329758"
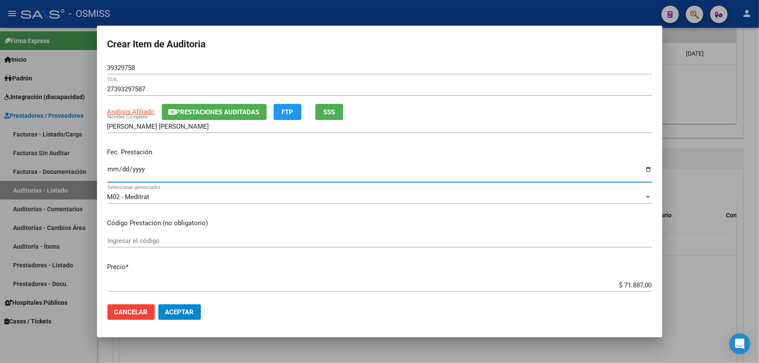
click at [109, 166] on input "Ingresar la fecha" at bounding box center [379, 173] width 545 height 14
type input "[DATE]"
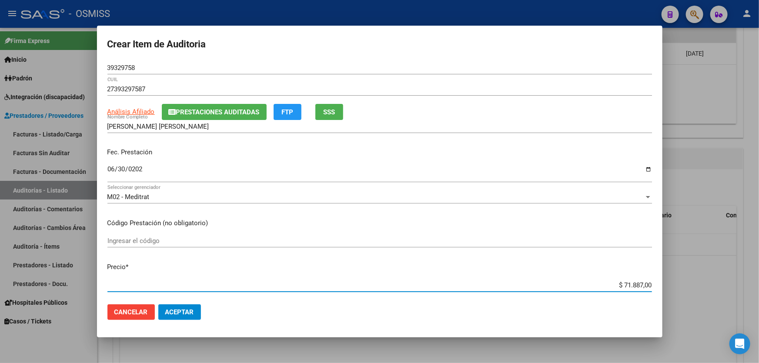
drag, startPoint x: 588, startPoint y: 283, endPoint x: 759, endPoint y: 258, distance: 172.9
click at [759, 261] on div "Crear Item de Auditoria 39329758 Nro Documento 27393297587 CUIL Análisis Afilia…" at bounding box center [379, 181] width 759 height 363
type input "$ 0,07"
type input "$ 0,72"
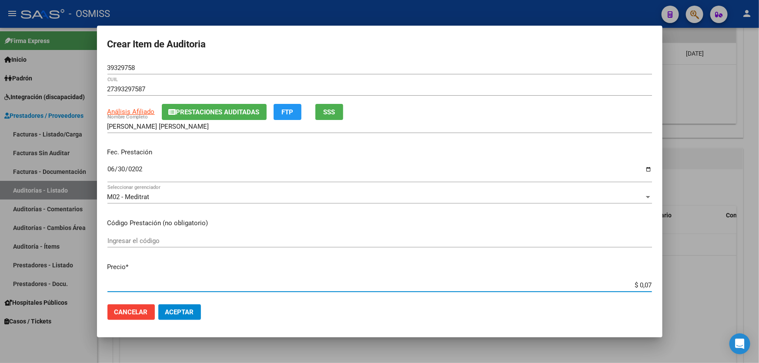
type input "$ 0,72"
type input "$ 7,24"
type input "$ 72,44"
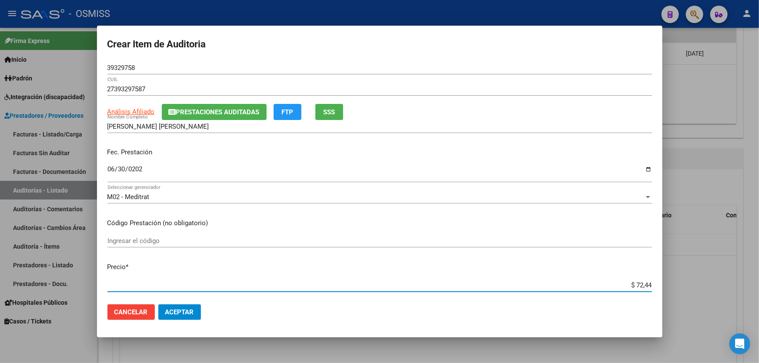
type input "$ 724,40"
type input "$ 7.244,00"
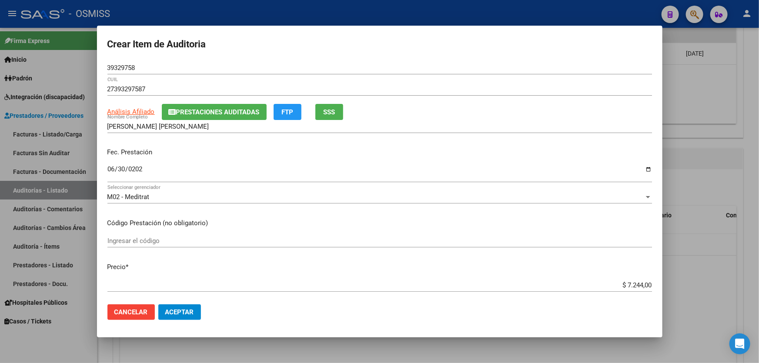
drag, startPoint x: 183, startPoint y: 302, endPoint x: 184, endPoint y: 313, distance: 10.9
click at [182, 305] on mat-dialog-actions "Cancelar Aceptar" at bounding box center [379, 313] width 545 height 30
click at [184, 313] on span "Aceptar" at bounding box center [179, 312] width 29 height 8
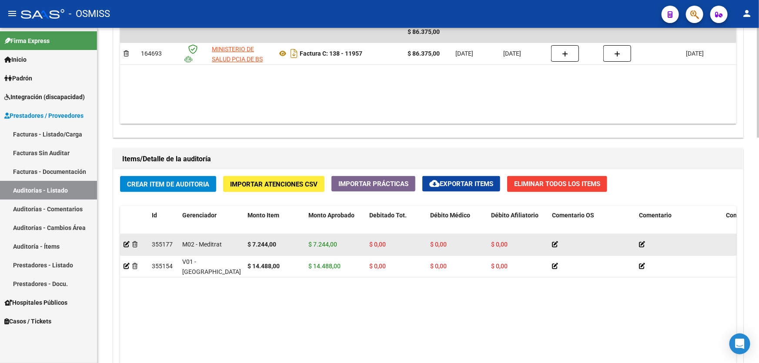
drag, startPoint x: 207, startPoint y: 253, endPoint x: 286, endPoint y: 253, distance: 79.6
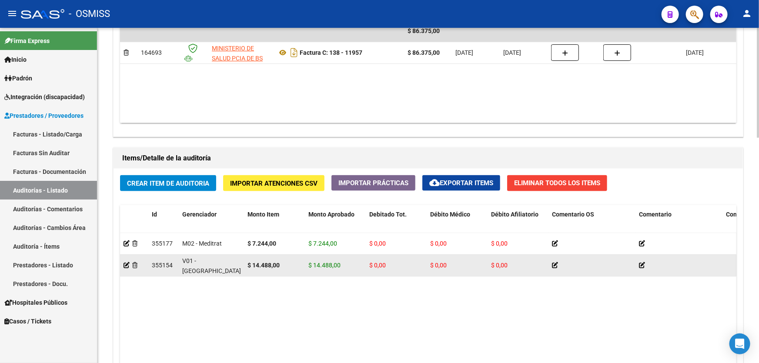
scroll to position [516, 0]
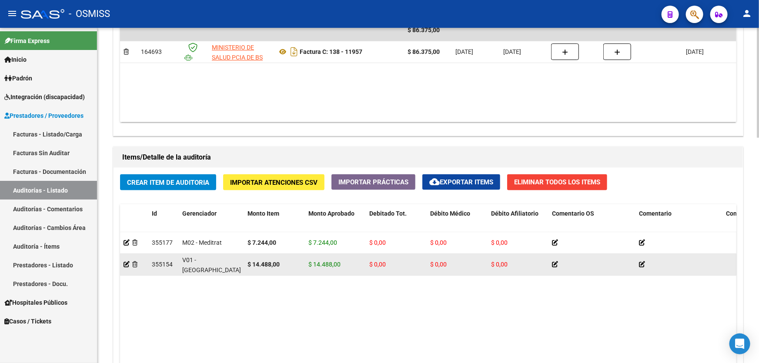
drag, startPoint x: 289, startPoint y: 253, endPoint x: 371, endPoint y: 259, distance: 82.4
